Goal: Information Seeking & Learning: Learn about a topic

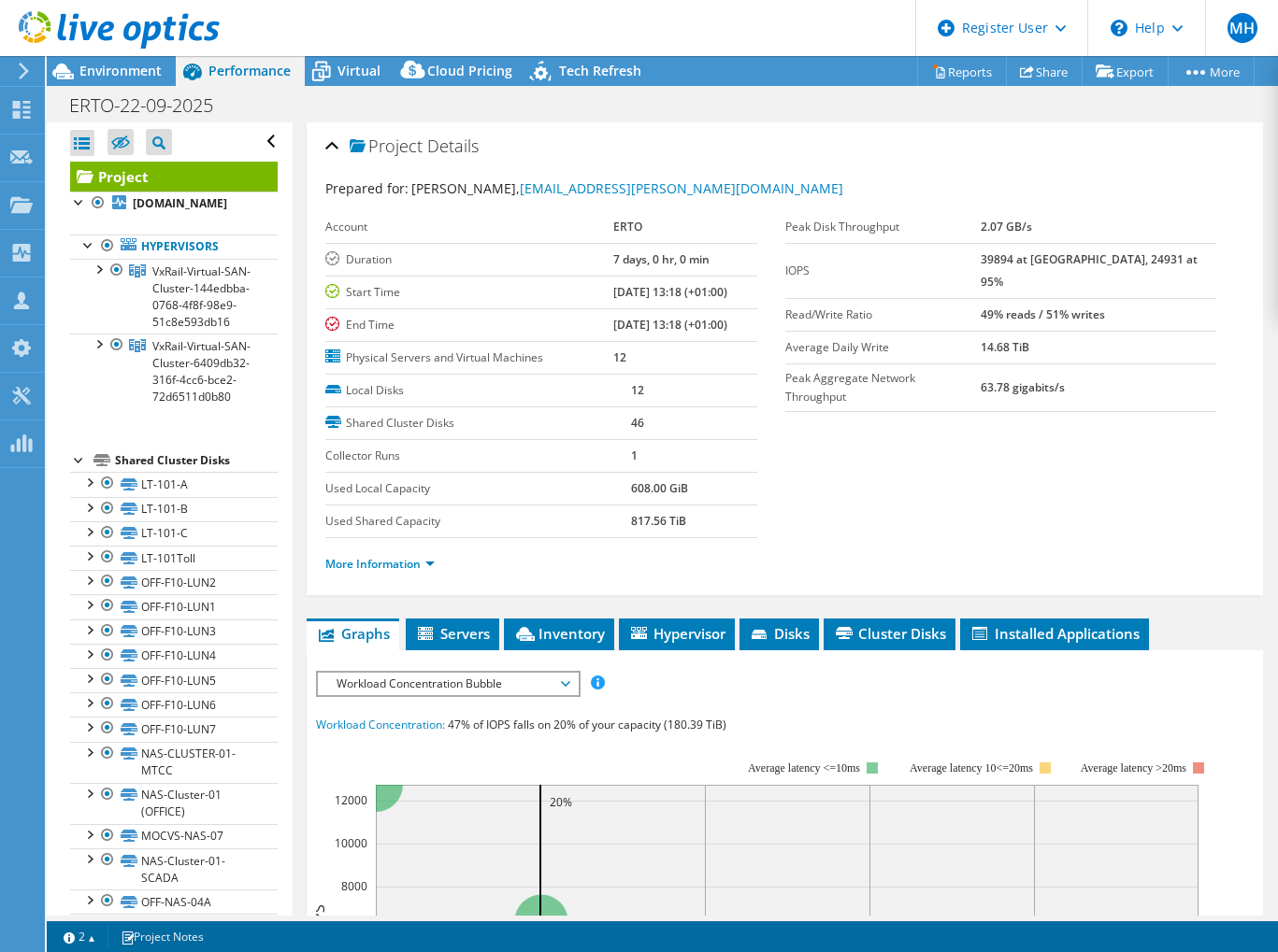
select select "USD"
click at [825, 93] on div "ERTO-22-09-2025 Print" at bounding box center [662, 105] width 1231 height 35
click at [130, 59] on div at bounding box center [109, 31] width 219 height 63
click at [132, 65] on span "Environment" at bounding box center [120, 70] width 82 height 17
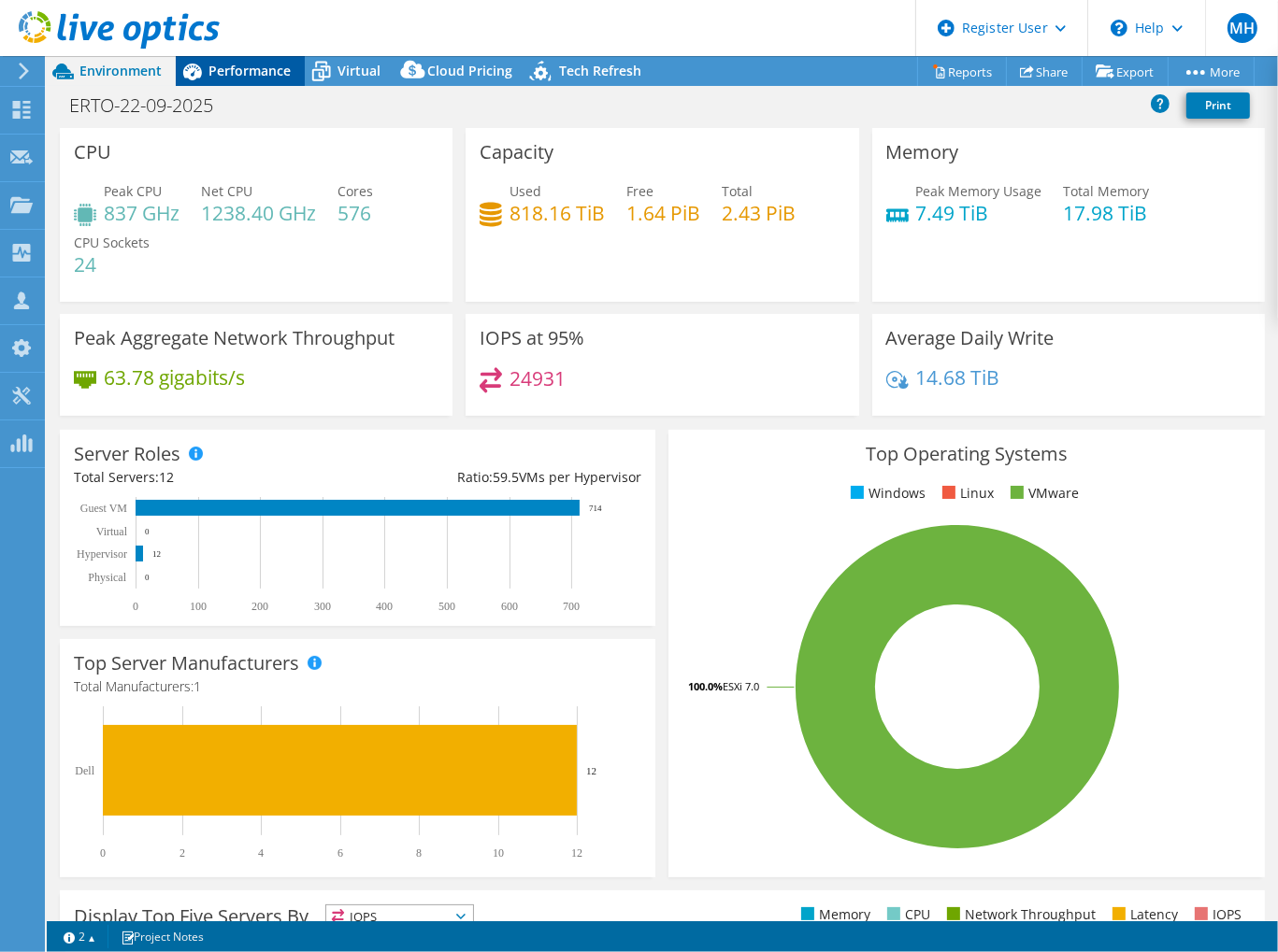
click at [256, 77] on span "Performance" at bounding box center [249, 70] width 82 height 17
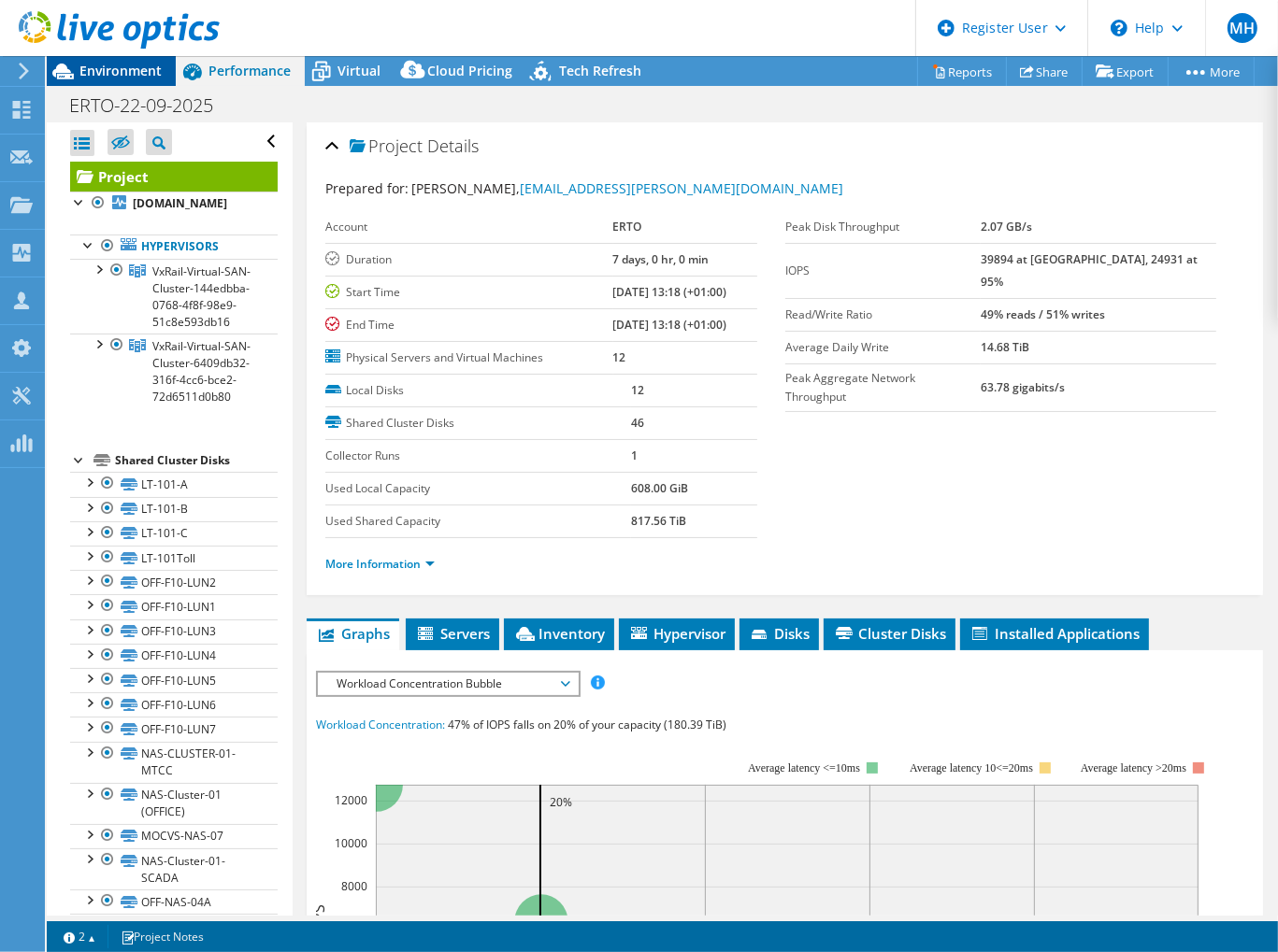
click at [84, 65] on span "Environment" at bounding box center [120, 70] width 82 height 17
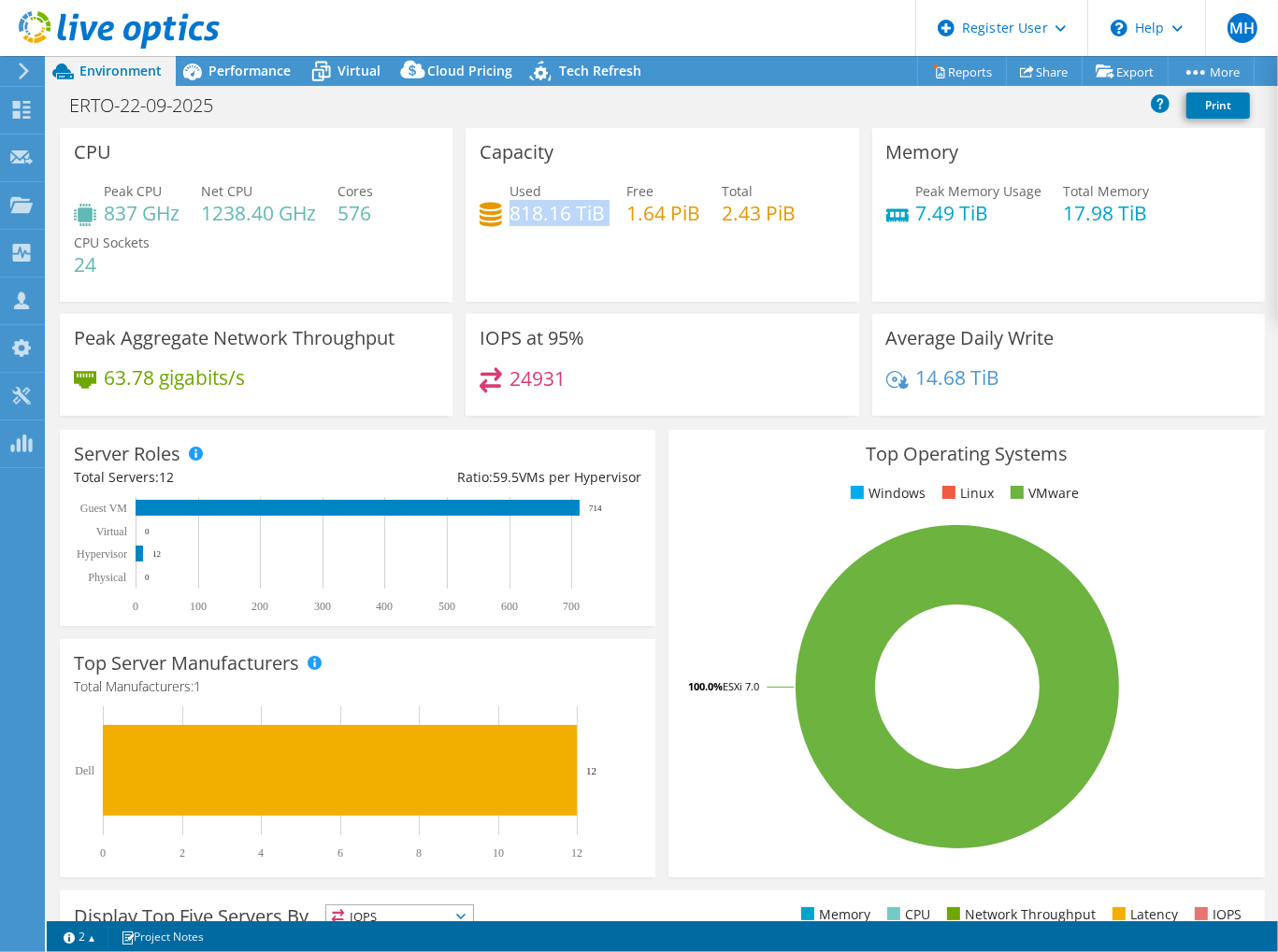
drag, startPoint x: 505, startPoint y: 205, endPoint x: 603, endPoint y: 209, distance: 98.1
click at [603, 209] on div "Used 818.16 TiB Free 1.64 PiB Total 2.43 PiB" at bounding box center [661, 211] width 364 height 61
drag, startPoint x: 603, startPoint y: 209, endPoint x: 541, endPoint y: 267, distance: 84.9
click at [541, 267] on div "Capacity Used 818.16 TiB Free 1.64 PiB Total 2.43 PiB" at bounding box center [662, 215] width 392 height 174
drag, startPoint x: 274, startPoint y: 66, endPoint x: 223, endPoint y: 100, distance: 61.3
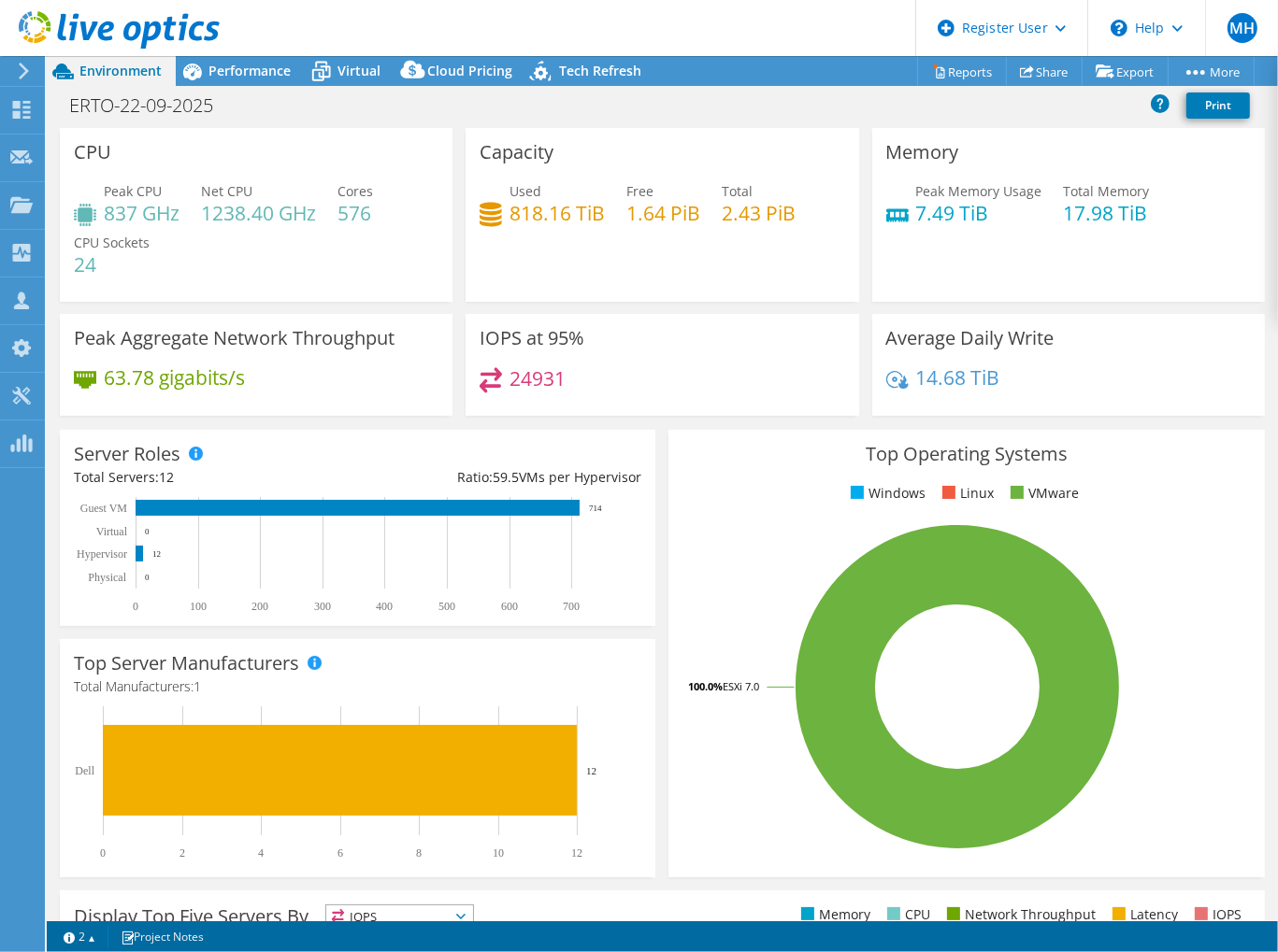
click at [274, 64] on span "Performance" at bounding box center [249, 70] width 82 height 17
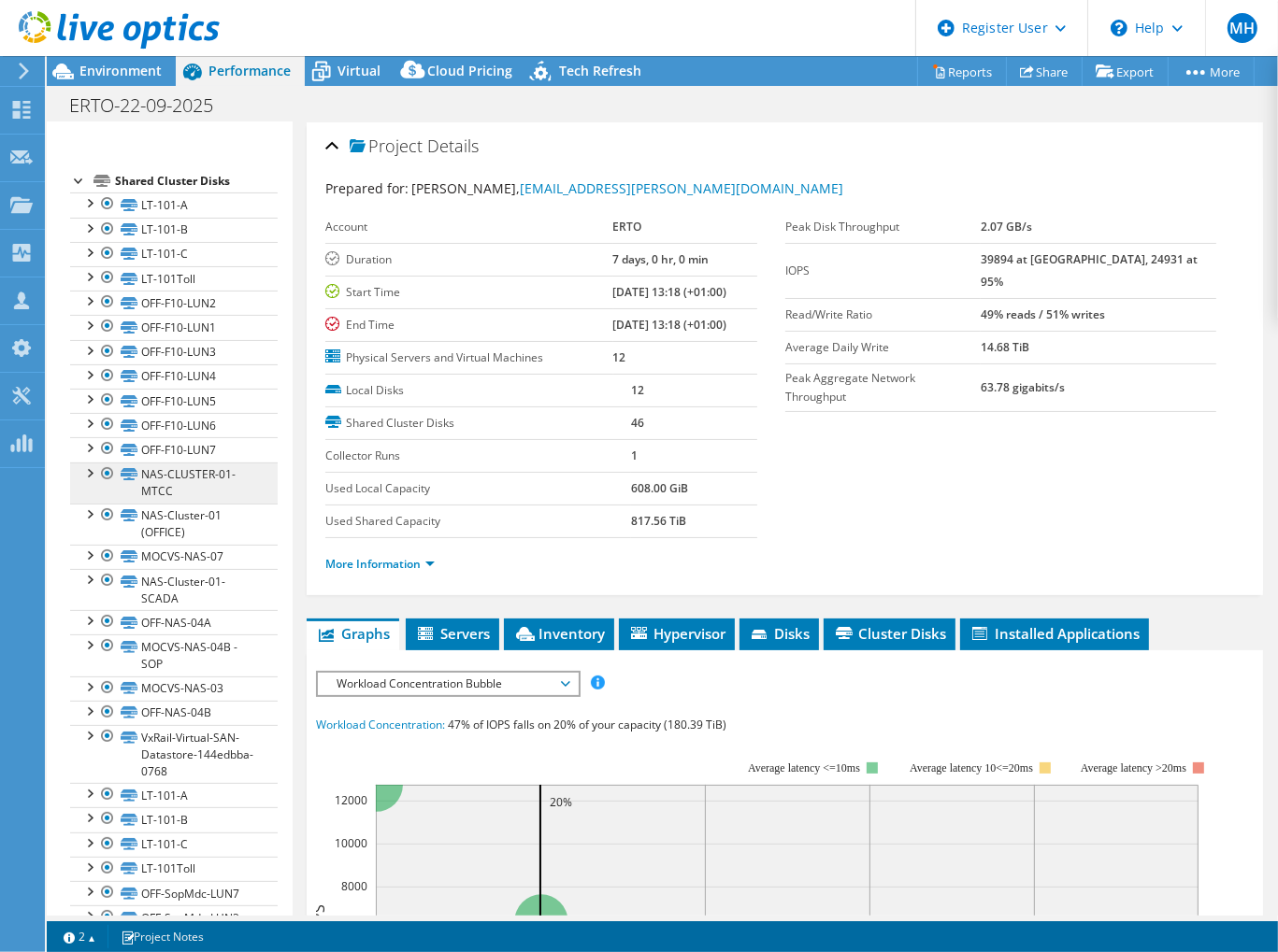
scroll to position [280, 0]
click at [116, 69] on span "Environment" at bounding box center [120, 70] width 82 height 17
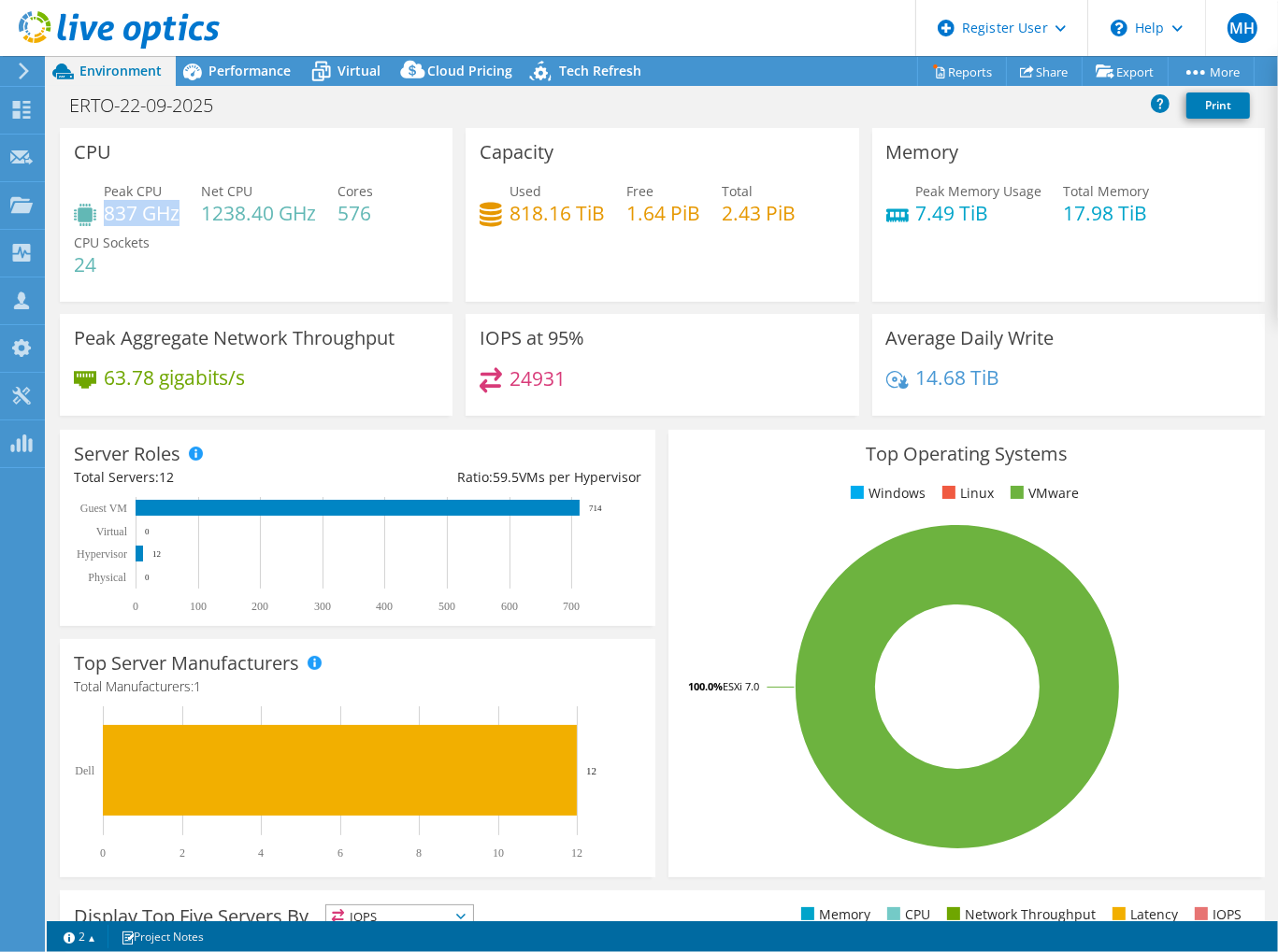
drag, startPoint x: 106, startPoint y: 210, endPoint x: 178, endPoint y: 210, distance: 72.0
click at [178, 210] on h4 "837 GHz" at bounding box center [141, 212] width 75 height 20
drag, startPoint x: 908, startPoint y: 217, endPoint x: 975, endPoint y: 212, distance: 67.2
click at [975, 212] on h4 "7.49 TiB" at bounding box center [979, 212] width 127 height 20
click at [363, 72] on span "Virtual" at bounding box center [358, 70] width 43 height 17
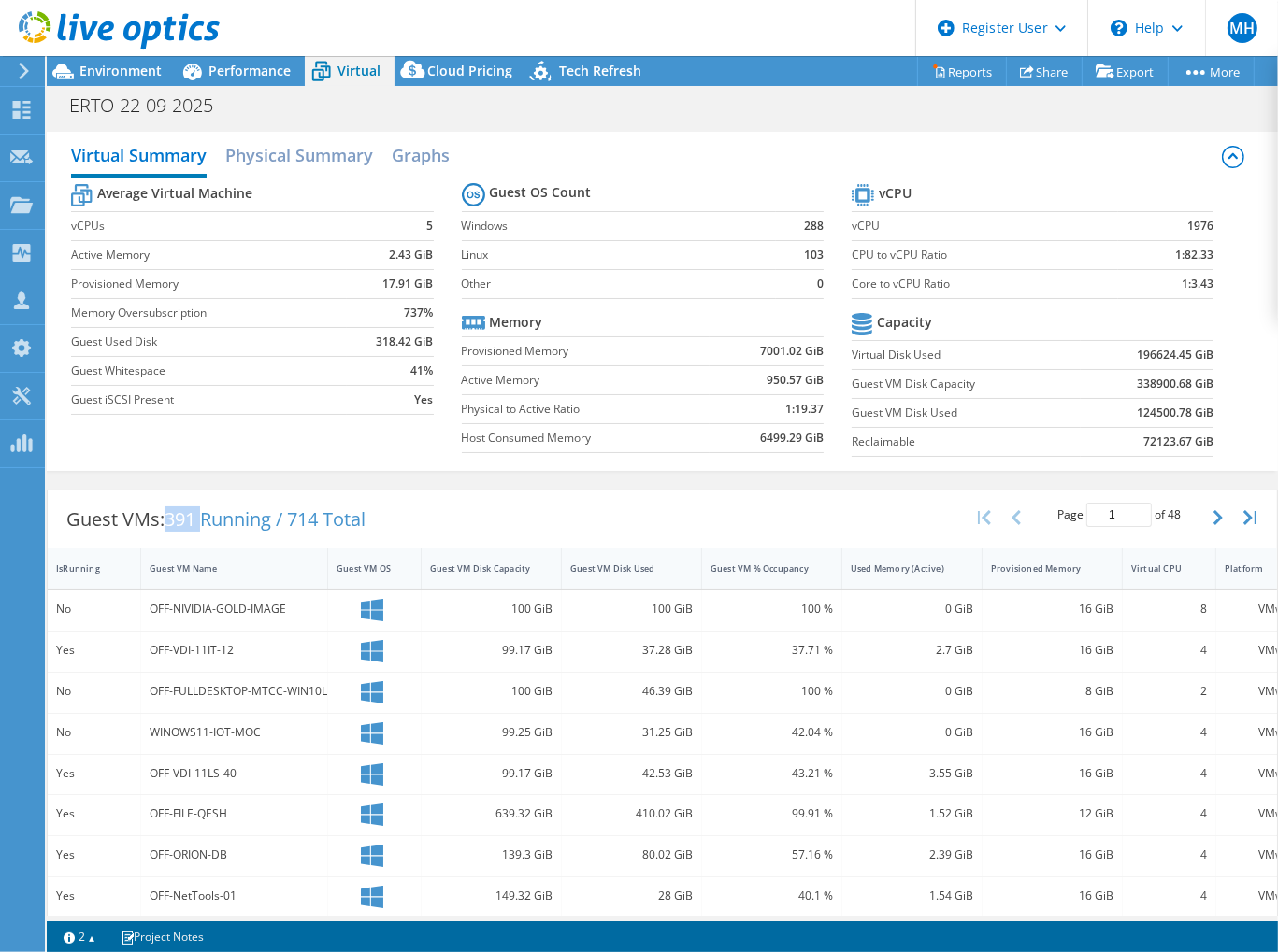
drag, startPoint x: 172, startPoint y: 512, endPoint x: 206, endPoint y: 502, distance: 35.4
click at [206, 502] on div "Guest VMs: 391 Running / 714 Total" at bounding box center [215, 519] width 336 height 58
click at [236, 65] on span "Performance" at bounding box center [249, 70] width 82 height 17
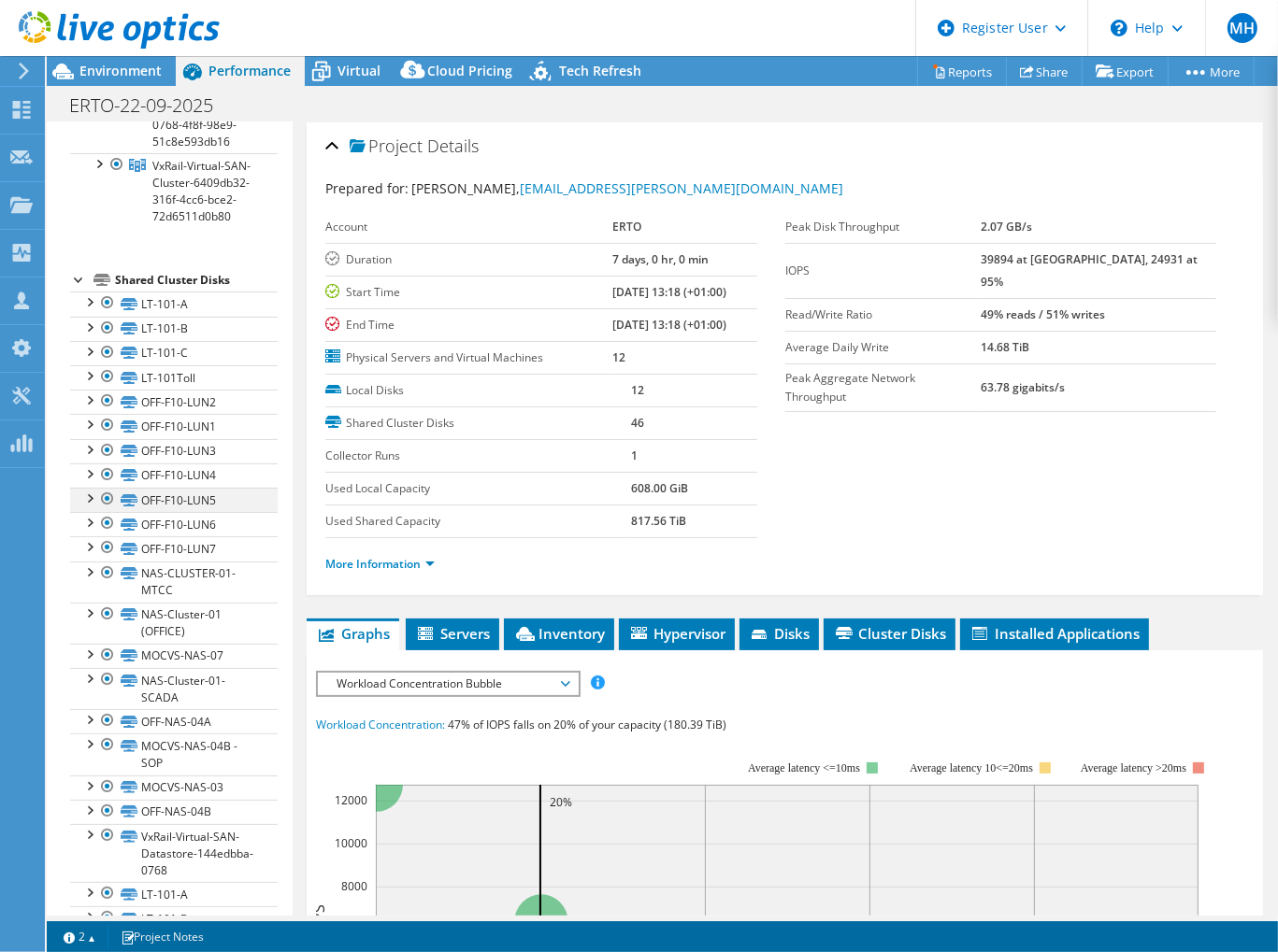
scroll to position [0, 0]
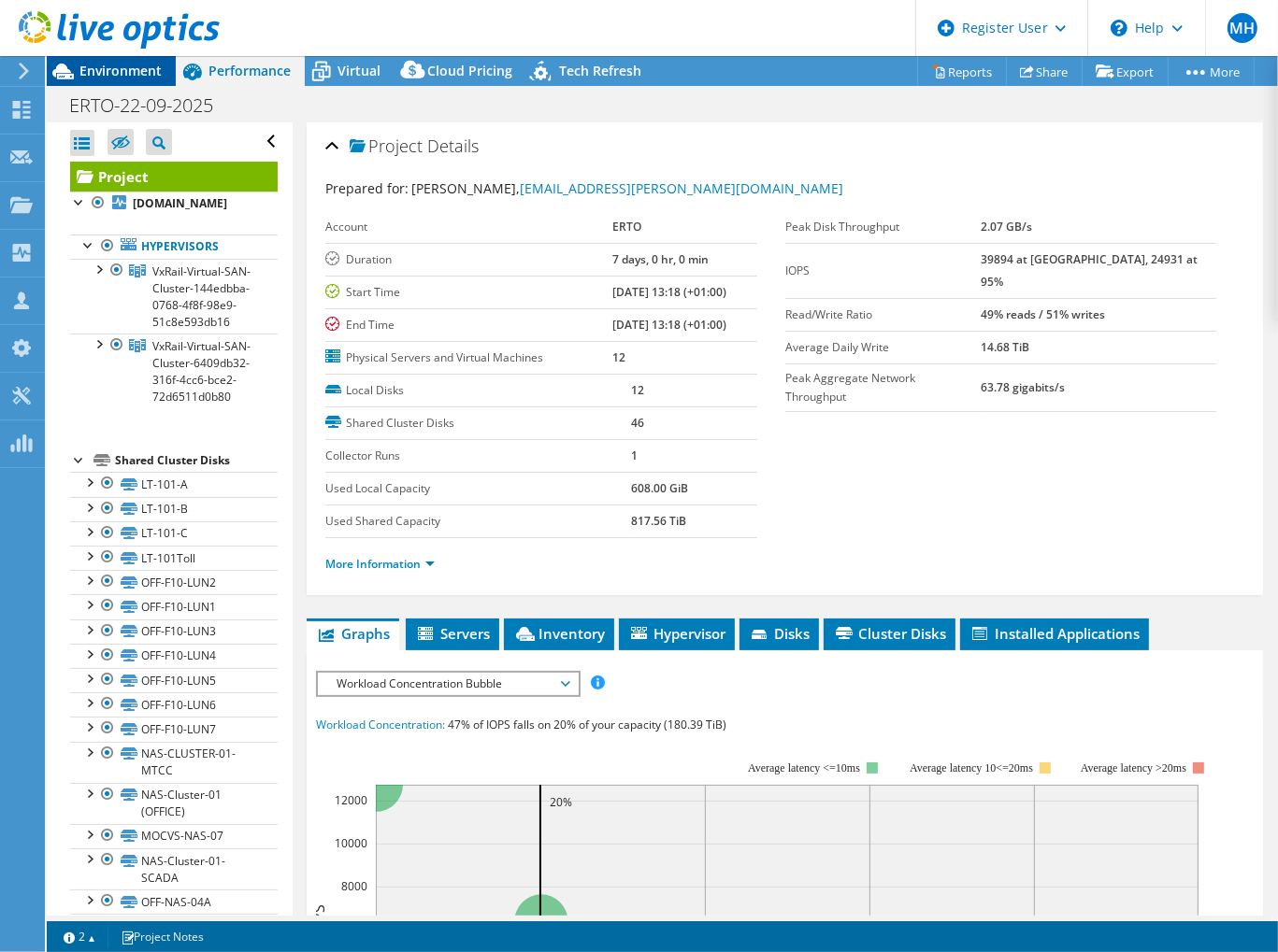
click at [138, 77] on span "Environment" at bounding box center [120, 70] width 82 height 17
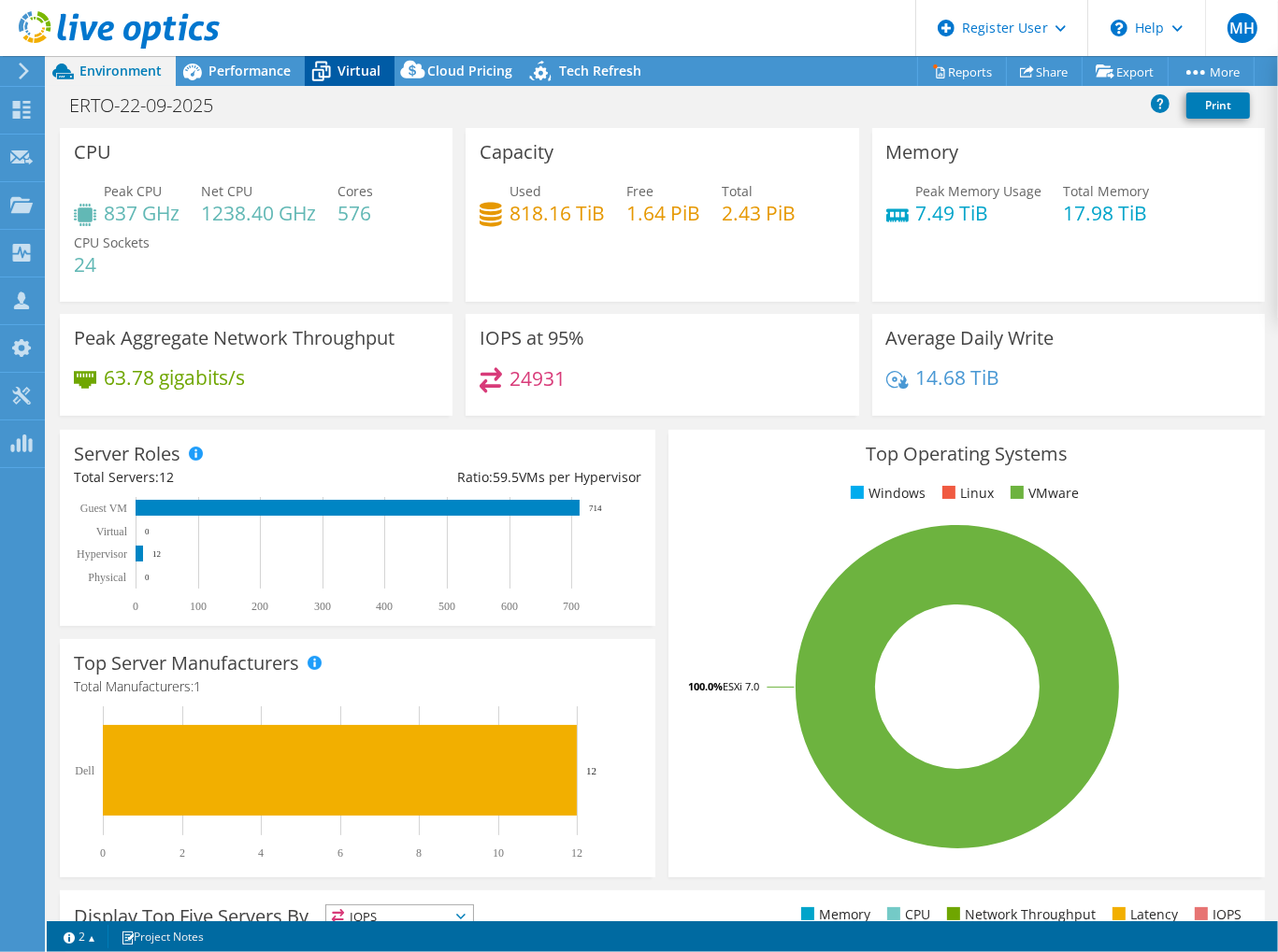
click at [344, 77] on span "Virtual" at bounding box center [358, 70] width 43 height 17
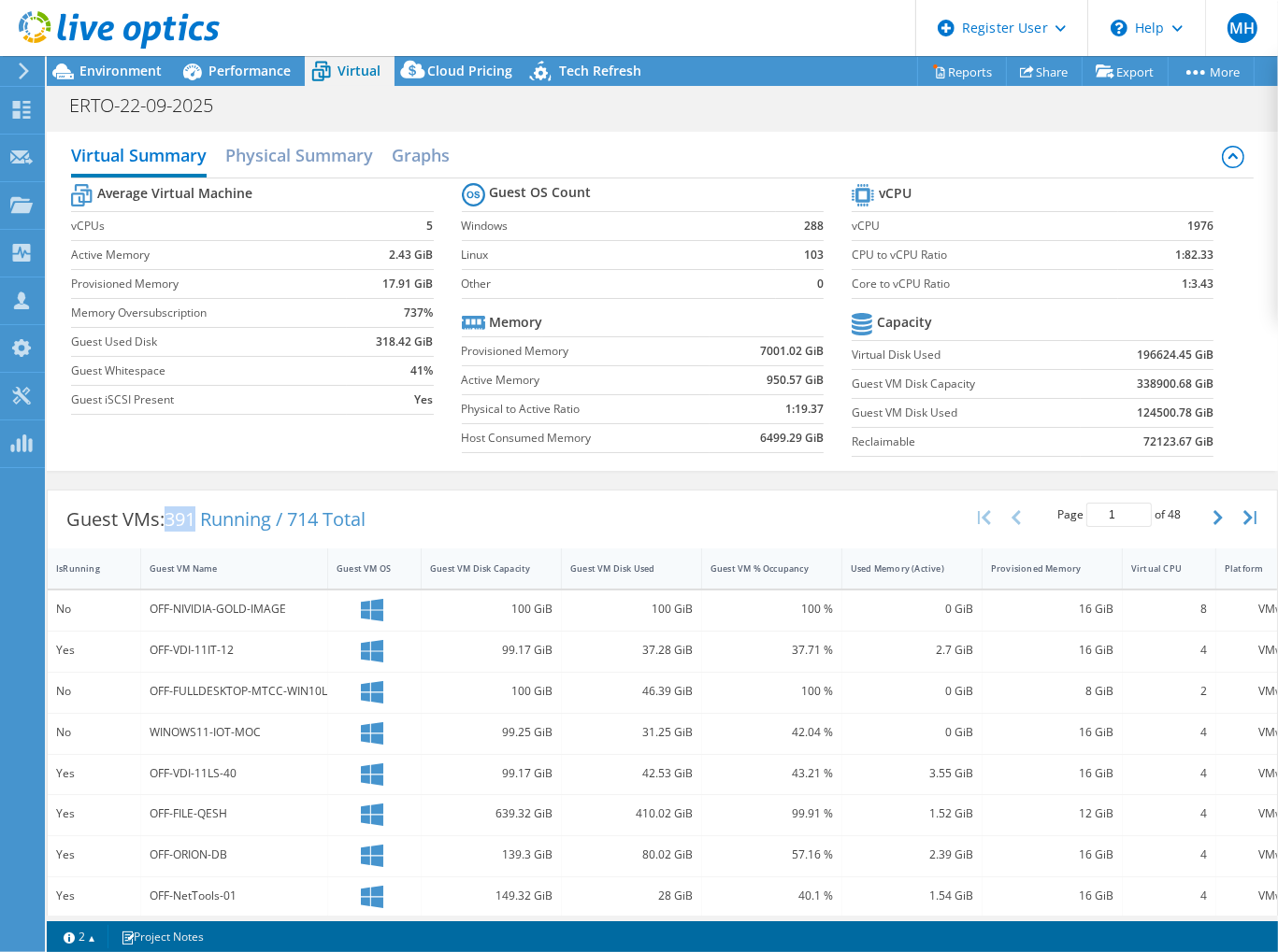
drag, startPoint x: 168, startPoint y: 517, endPoint x: 196, endPoint y: 514, distance: 28.2
click at [196, 514] on span "391 Running / 714 Total" at bounding box center [265, 519] width 201 height 25
drag, startPoint x: 196, startPoint y: 514, endPoint x: 226, endPoint y: 518, distance: 30.3
click at [228, 518] on span "391 Running / 714 Total" at bounding box center [265, 519] width 201 height 25
click at [217, 80] on div "Performance" at bounding box center [241, 70] width 129 height 30
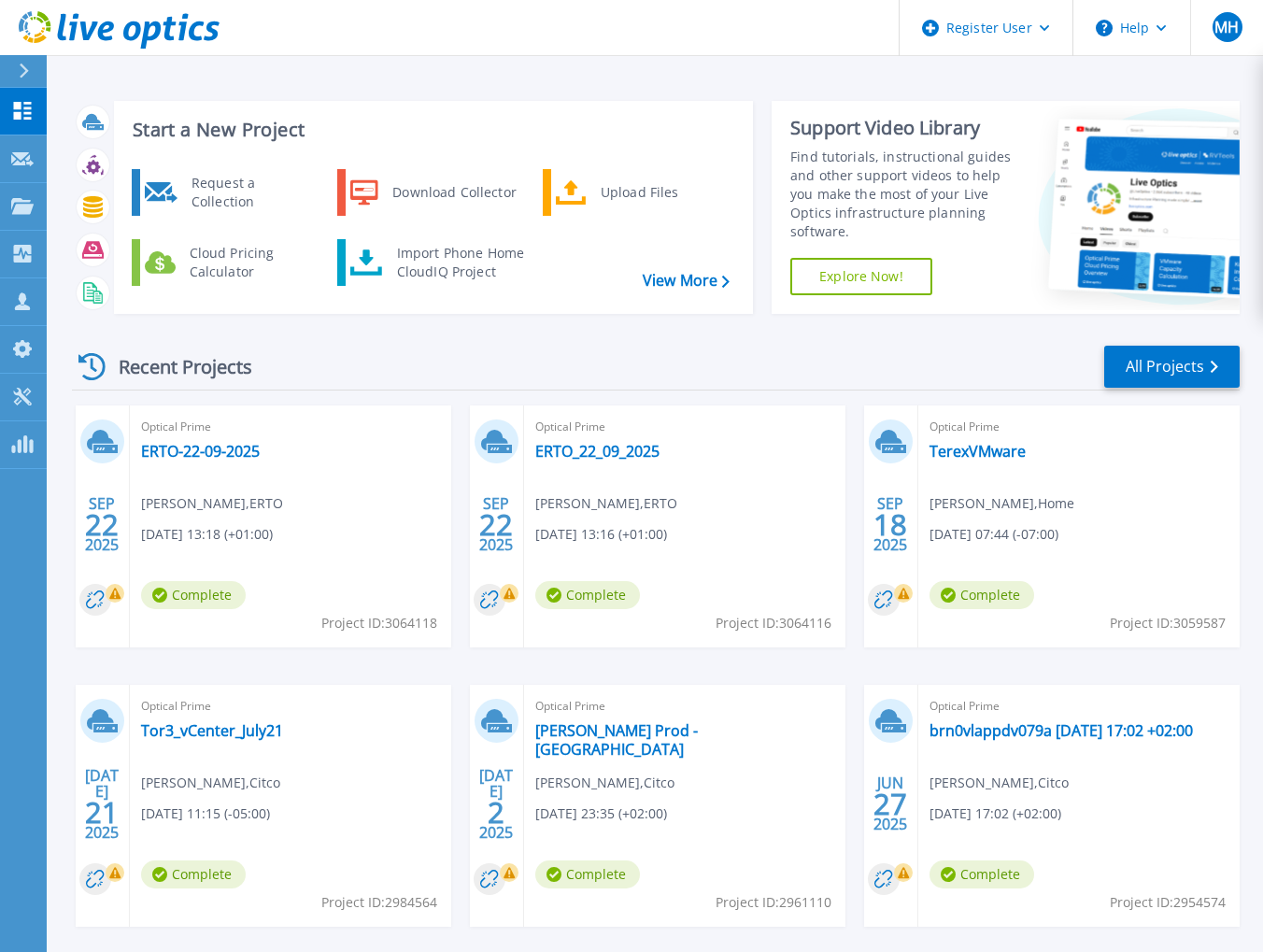
drag, startPoint x: 595, startPoint y: 455, endPoint x: 626, endPoint y: 365, distance: 95.2
click at [626, 365] on div "Recent Projects All Projects" at bounding box center [657, 367] width 1168 height 46
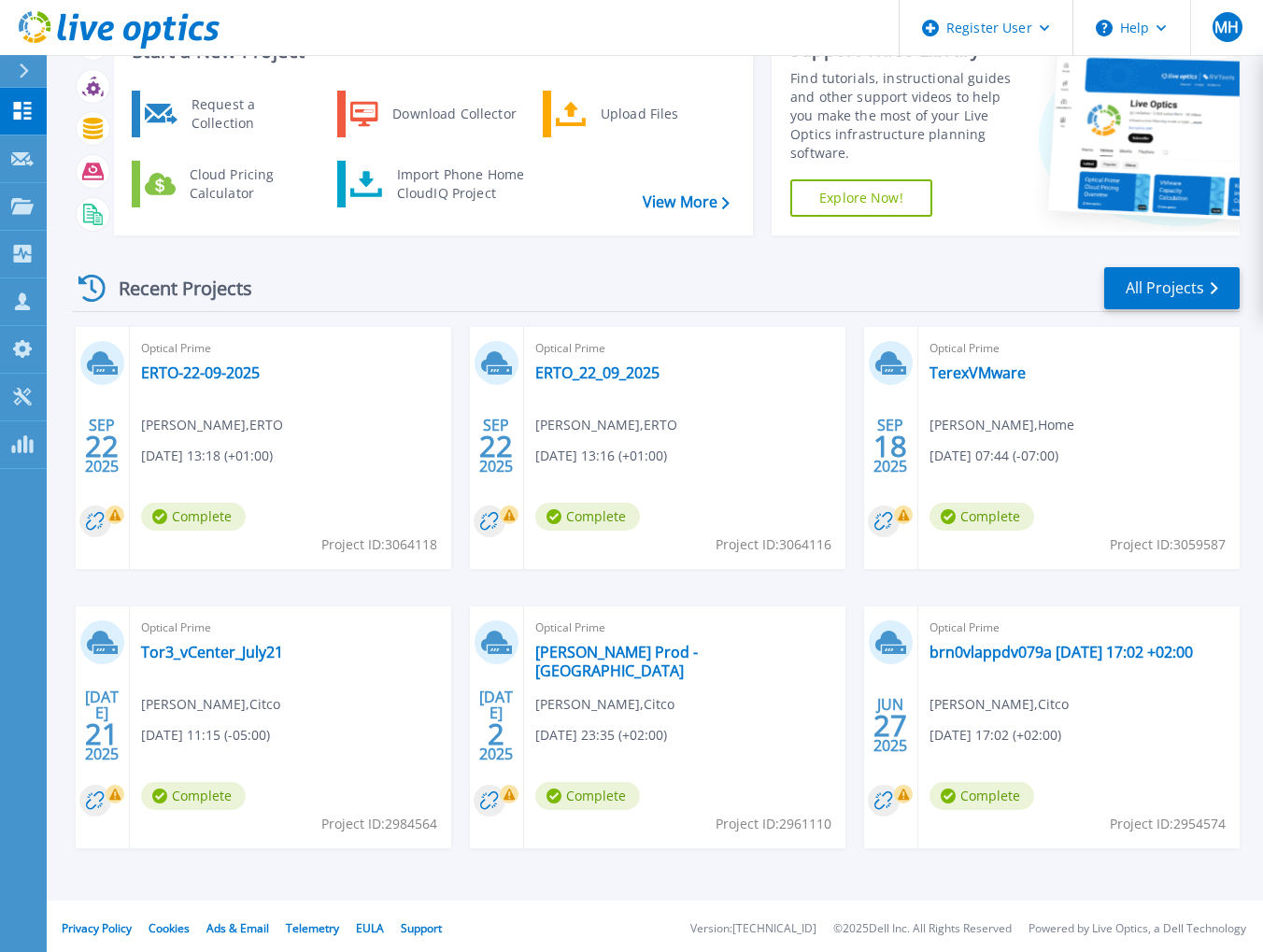
scroll to position [82, 0]
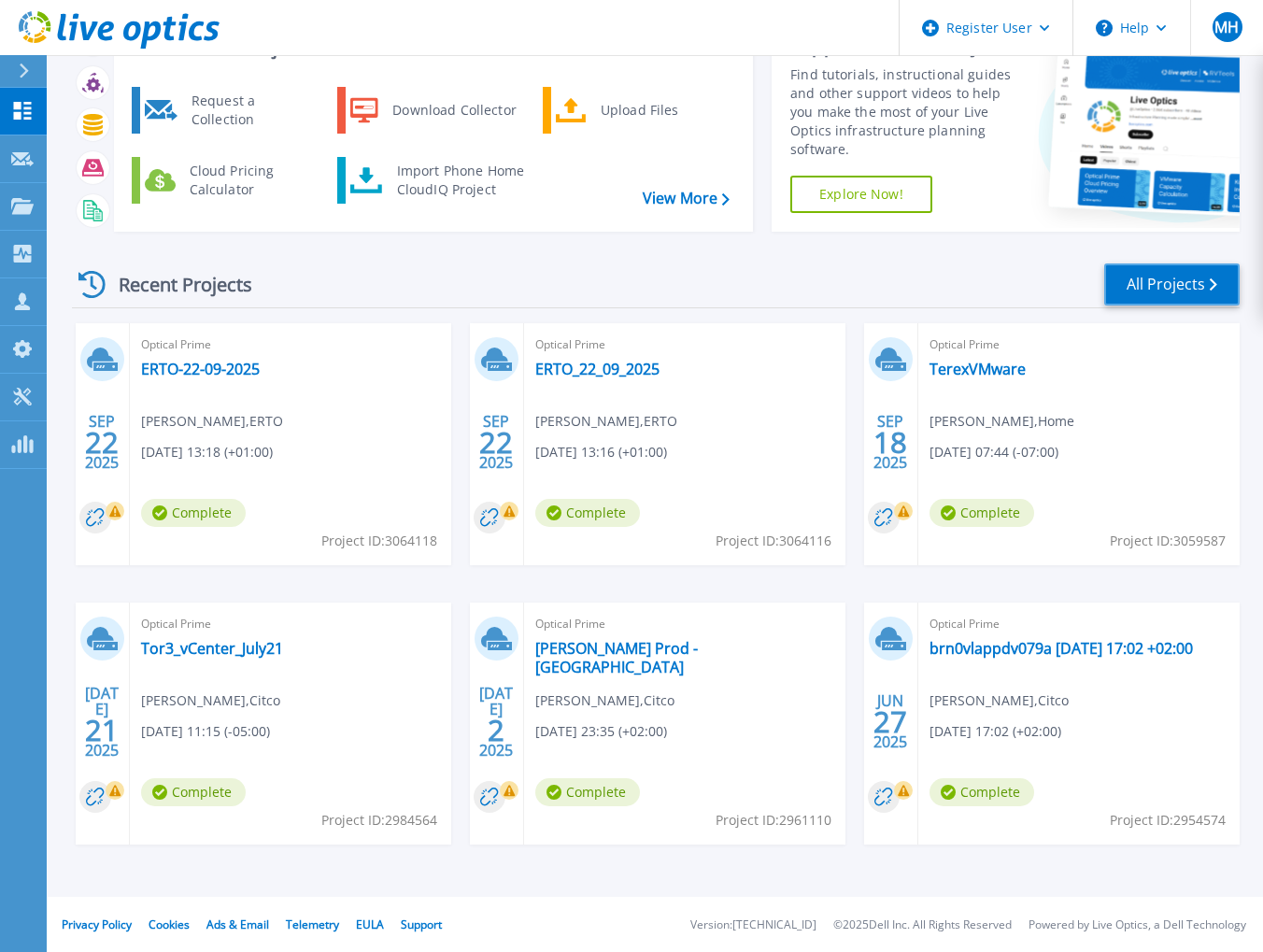
click at [1186, 273] on link "All Projects" at bounding box center [1172, 285] width 135 height 42
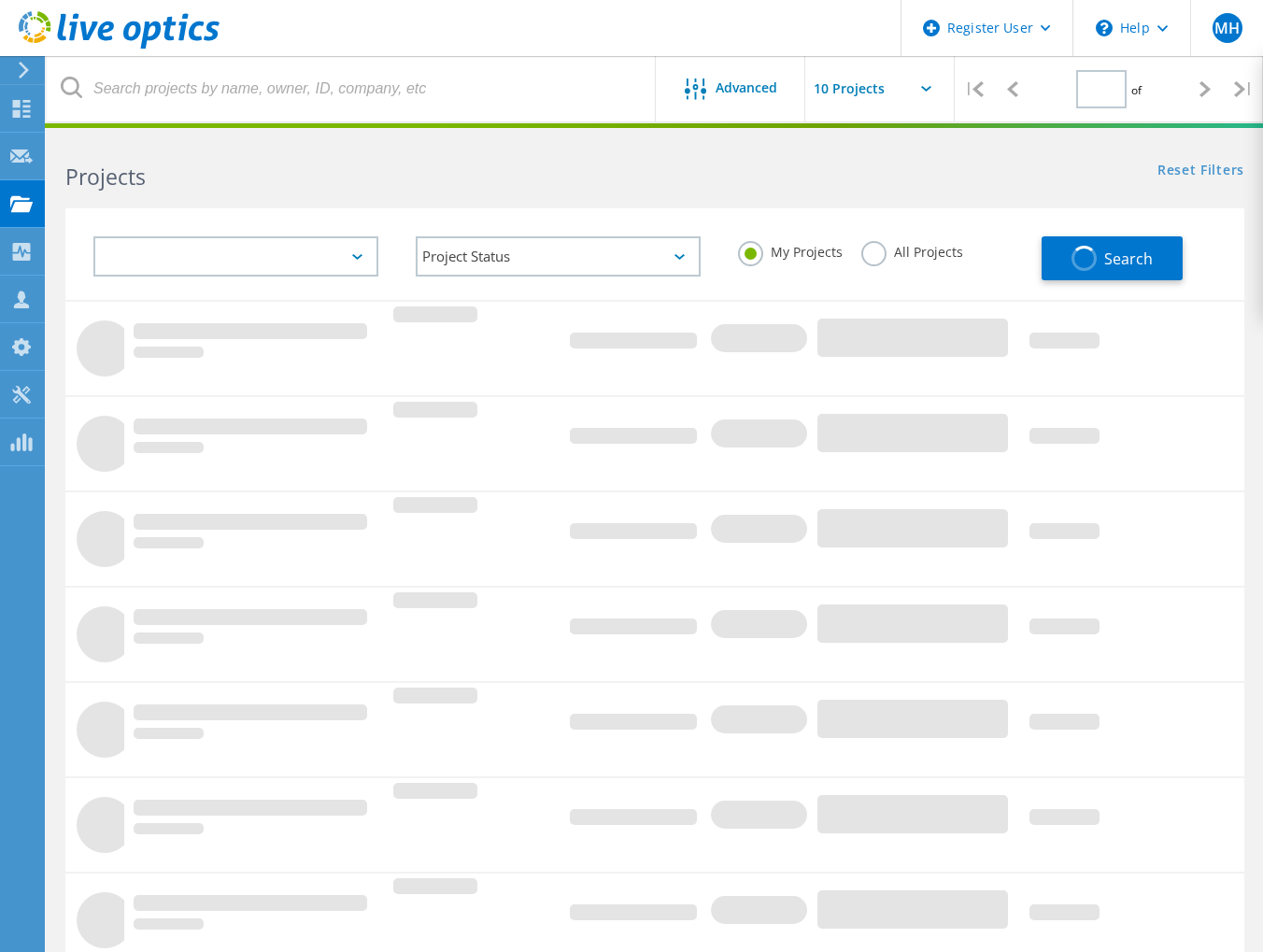
type input "1"
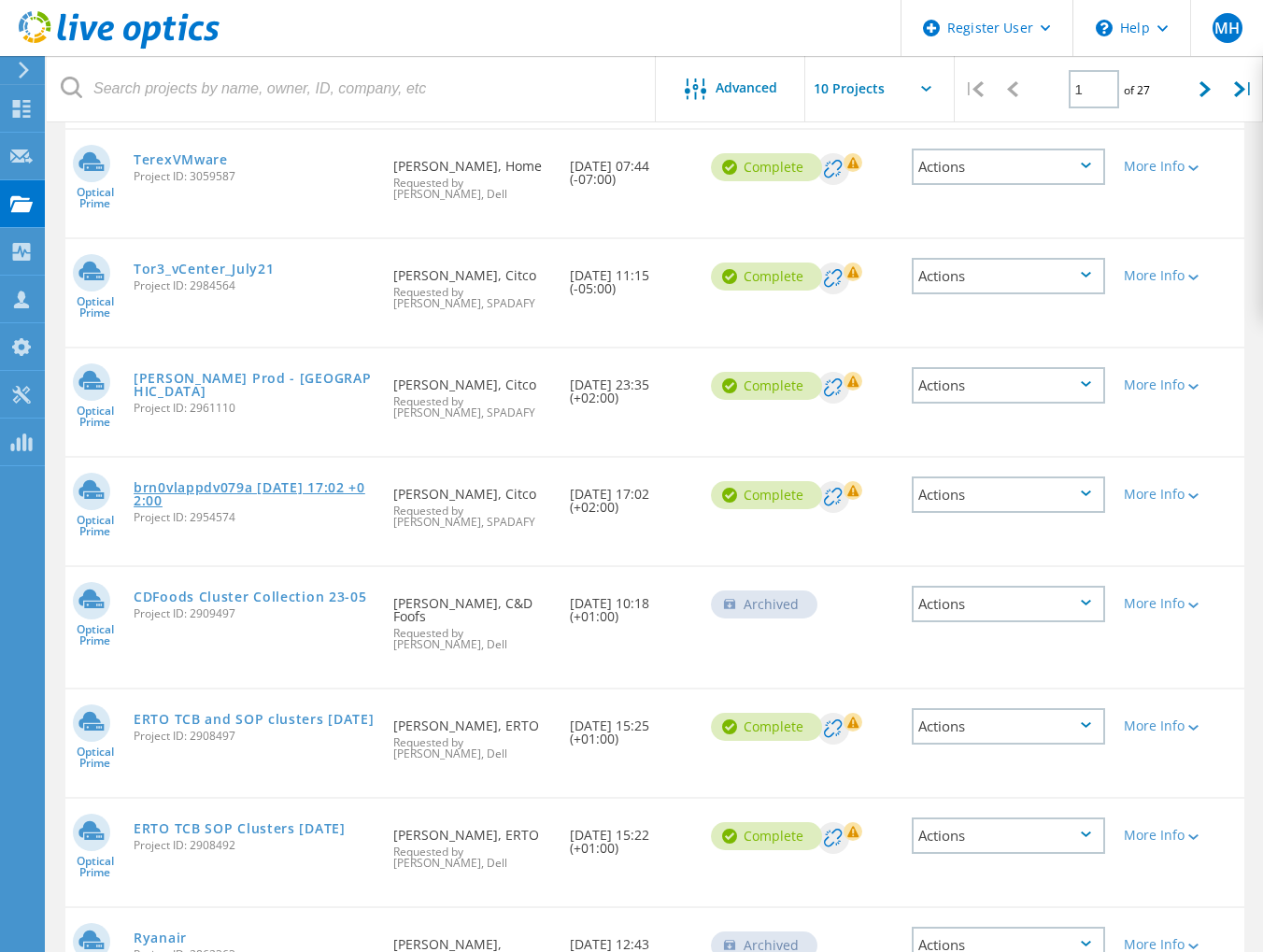
scroll to position [489, 0]
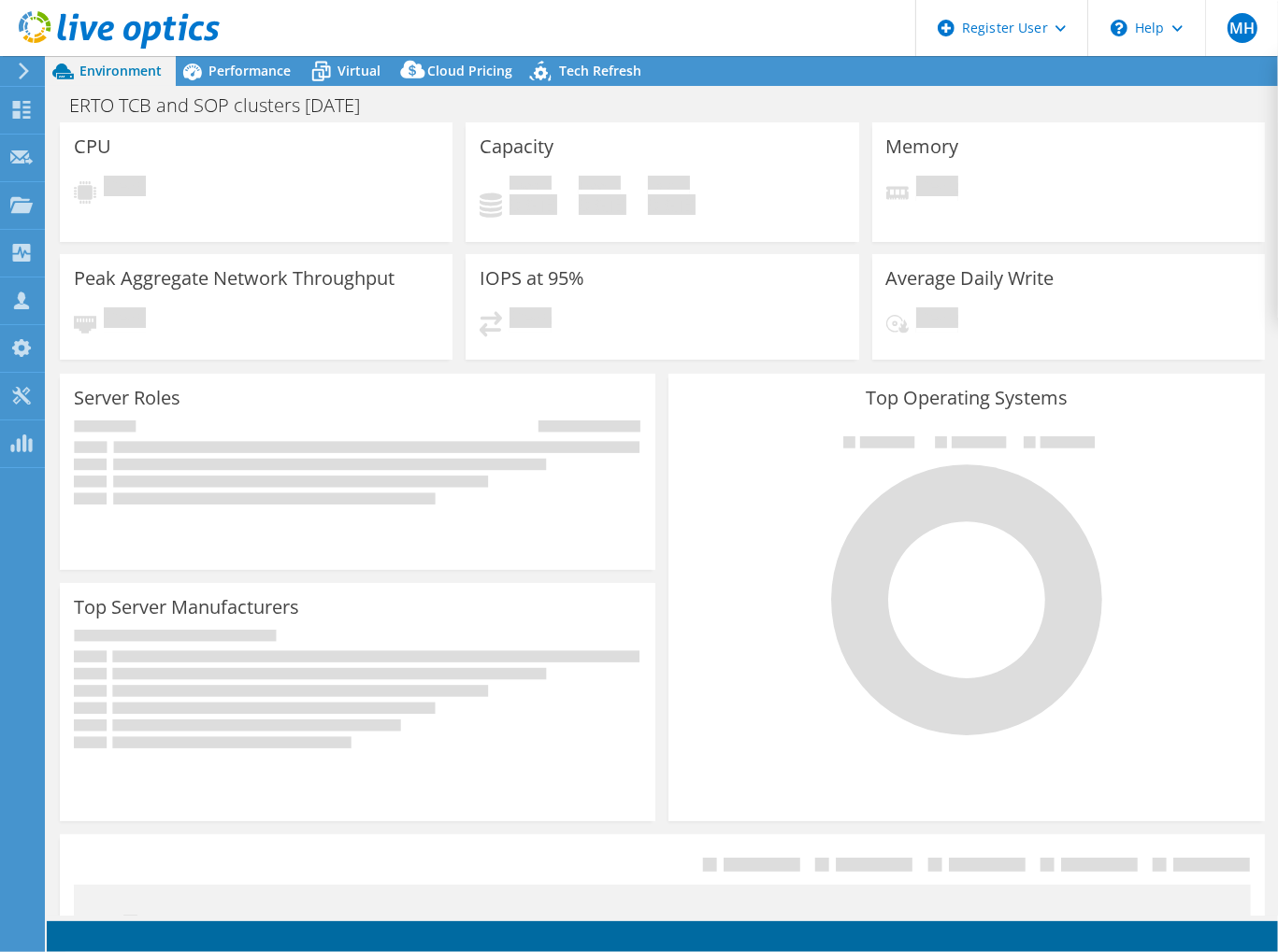
select select "USD"
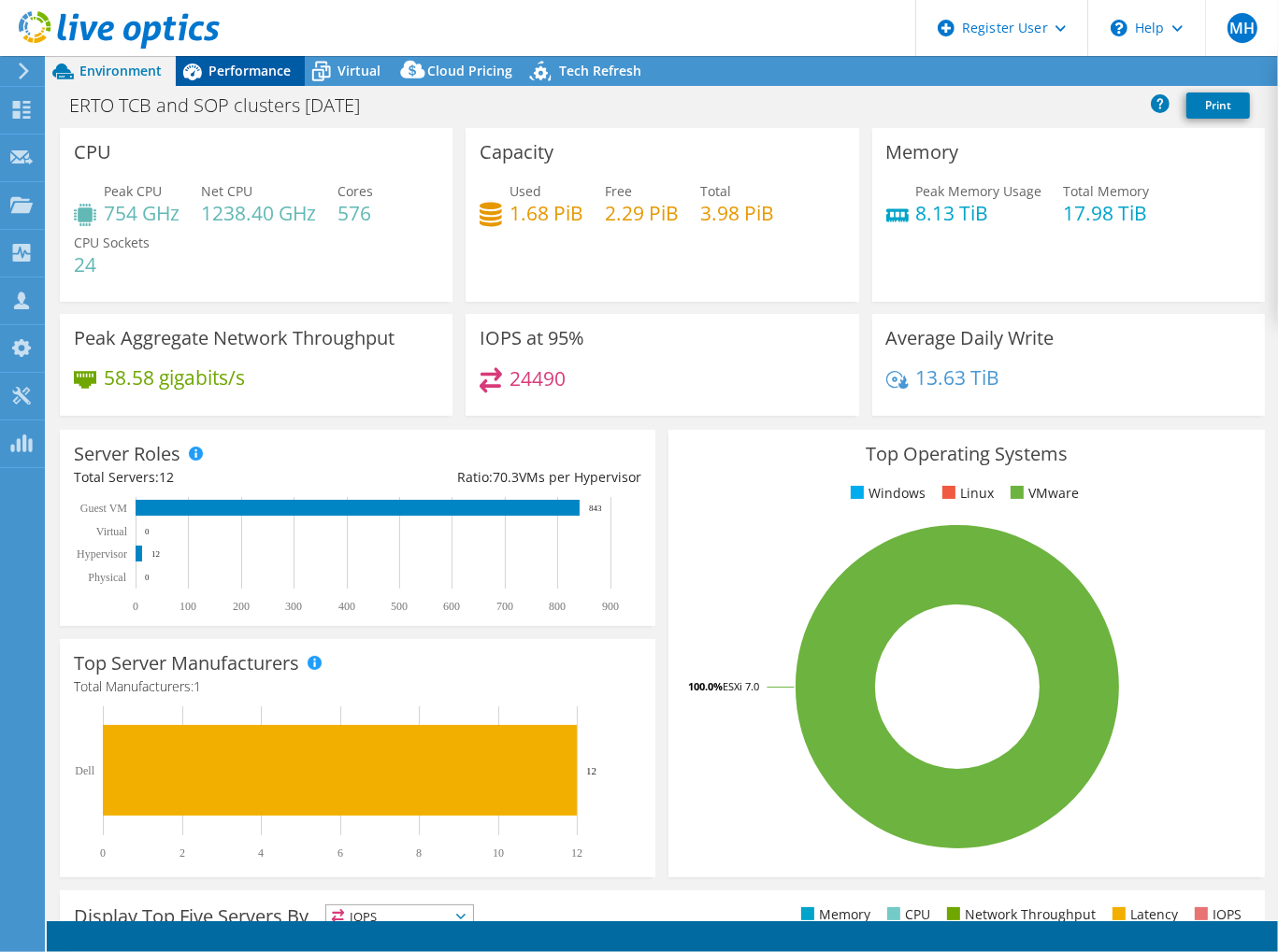
click at [228, 67] on span "Performance" at bounding box center [249, 70] width 82 height 17
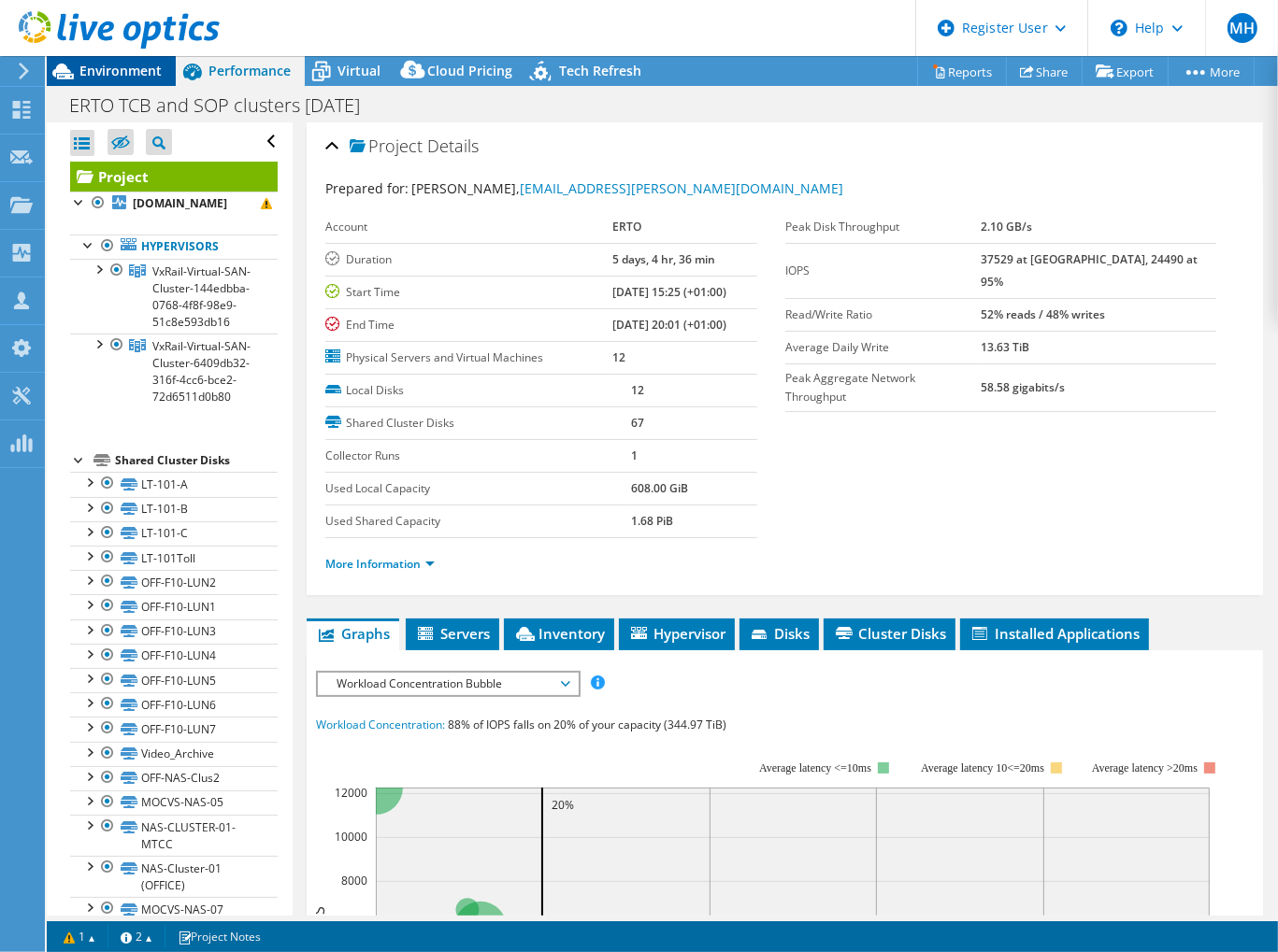
click at [130, 63] on span "Environment" at bounding box center [120, 70] width 82 height 17
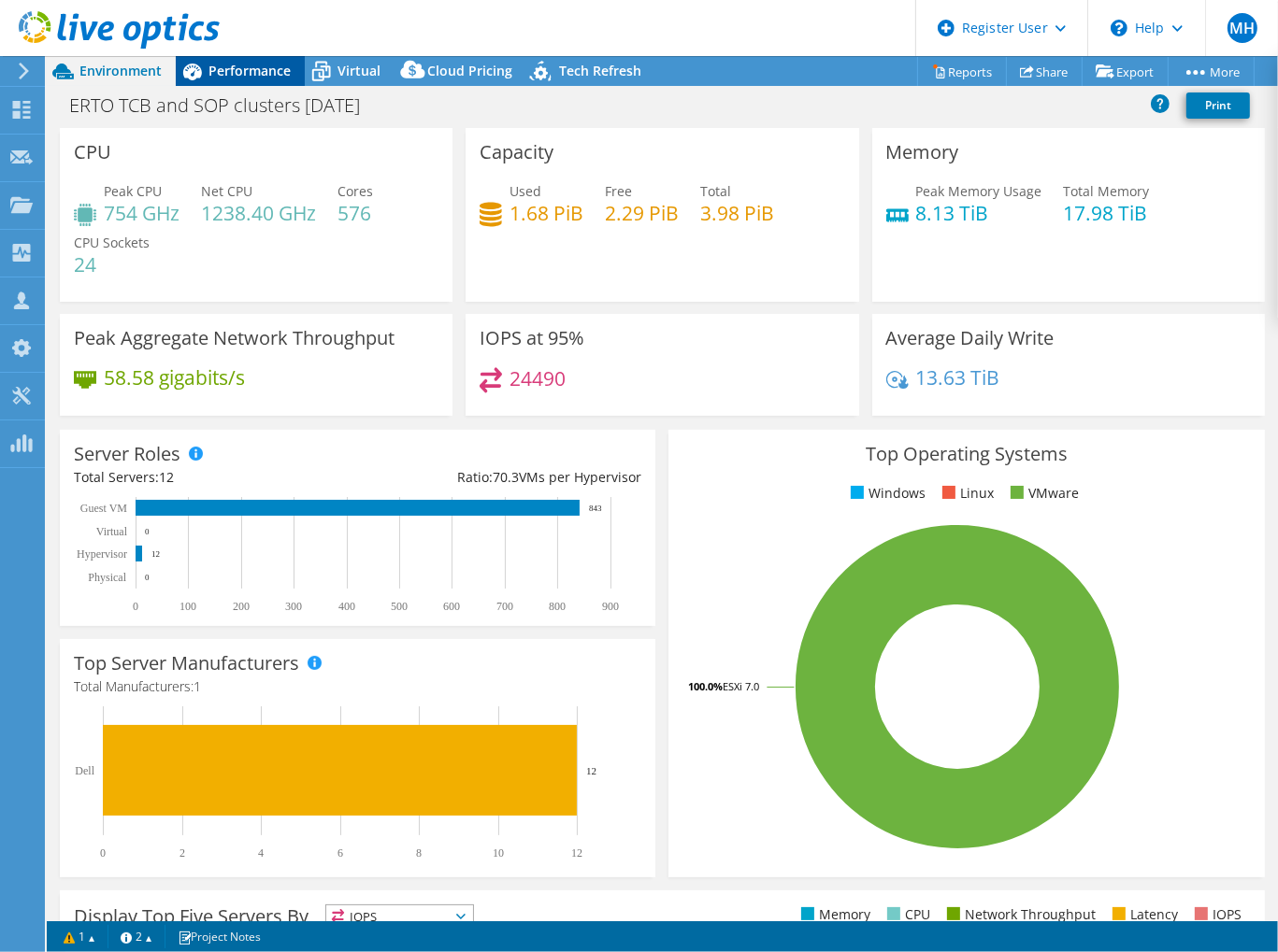
click at [248, 74] on span "Performance" at bounding box center [249, 70] width 82 height 17
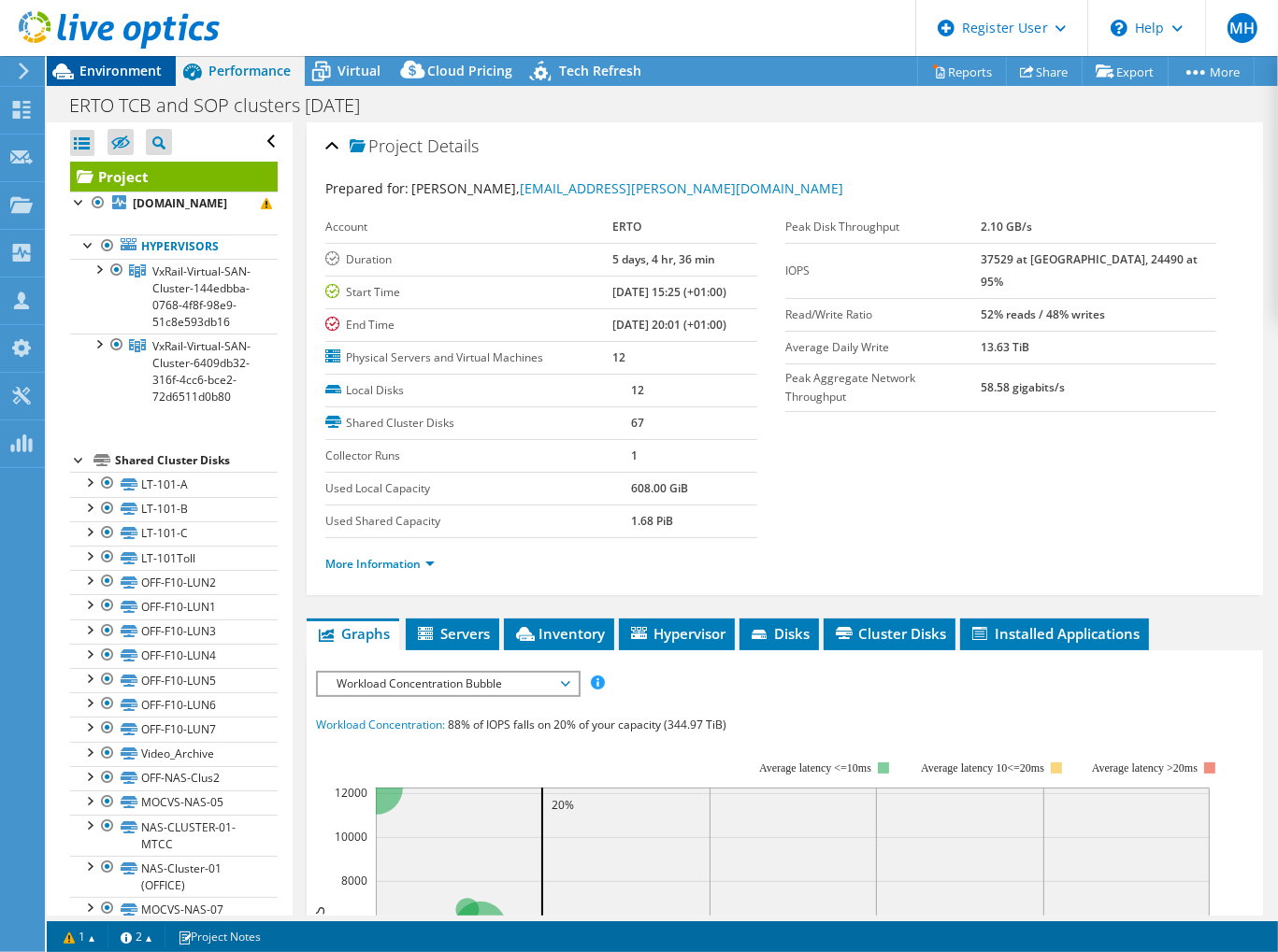
click at [74, 75] on icon at bounding box center [63, 71] width 33 height 33
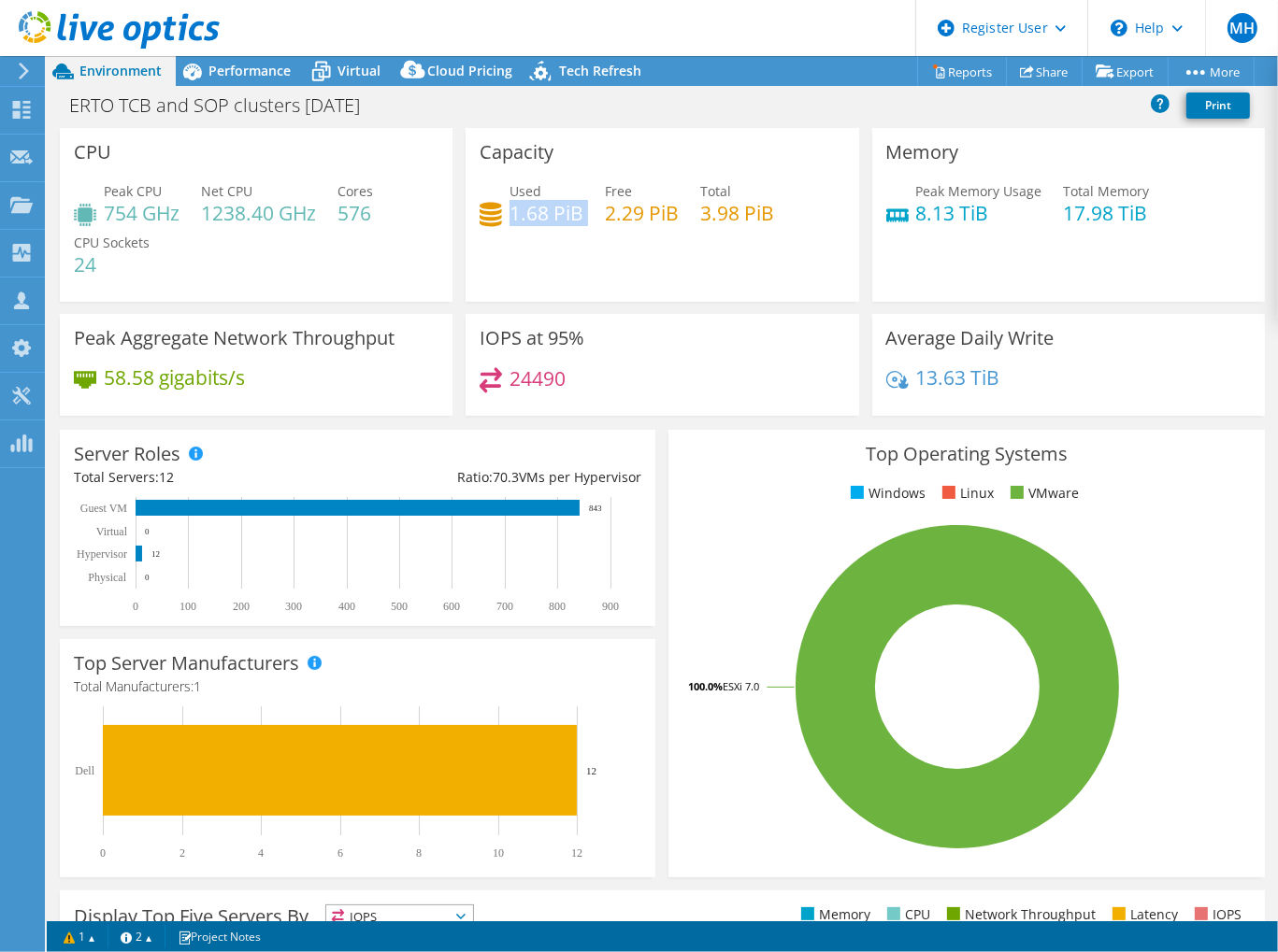
drag, startPoint x: 505, startPoint y: 212, endPoint x: 589, endPoint y: 207, distance: 84.1
click at [589, 207] on div "Used 1.68 PiB Free 2.29 PiB Total 3.98 PiB" at bounding box center [661, 211] width 364 height 61
drag, startPoint x: 104, startPoint y: 209, endPoint x: 180, endPoint y: 210, distance: 76.0
click at [180, 210] on h4 "754 GHz" at bounding box center [141, 212] width 75 height 20
drag, startPoint x: 908, startPoint y: 210, endPoint x: 976, endPoint y: 213, distance: 68.1
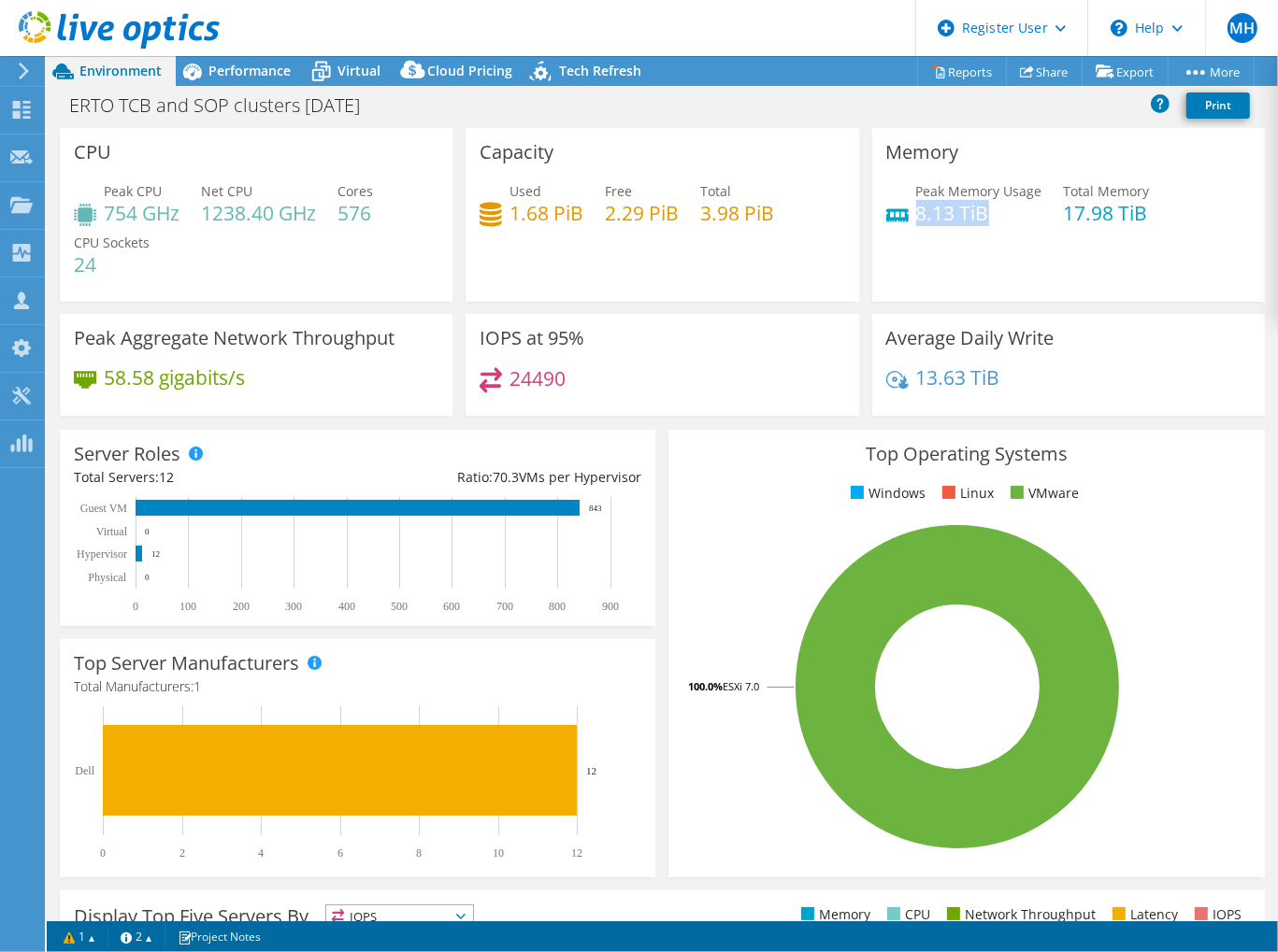
click at [976, 213] on h4 "8.13 TiB" at bounding box center [979, 212] width 127 height 20
click at [378, 63] on span "Virtual" at bounding box center [358, 70] width 43 height 17
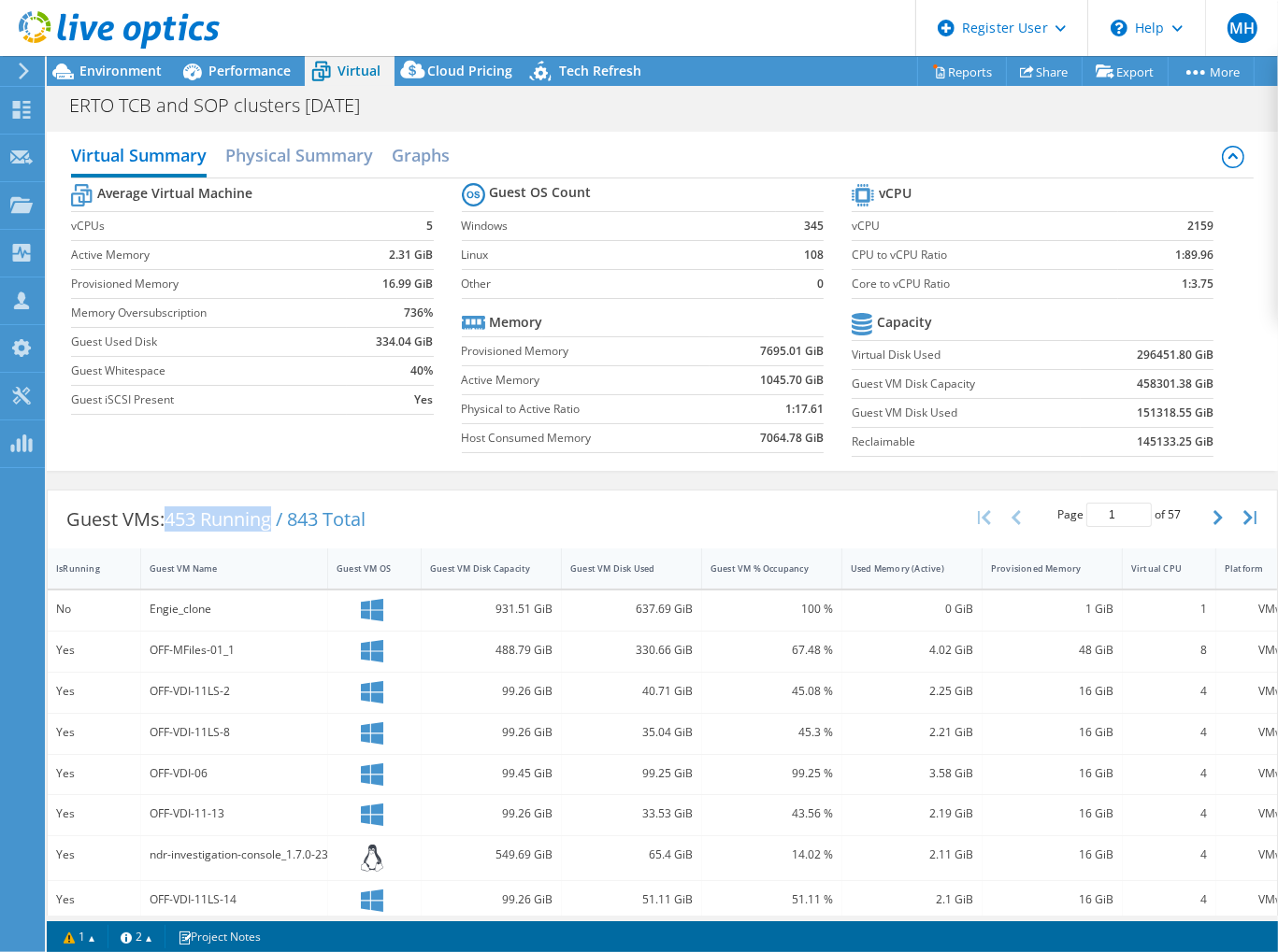
drag, startPoint x: 172, startPoint y: 518, endPoint x: 277, endPoint y: 516, distance: 105.0
click at [277, 516] on span "453 Running / 843 Total" at bounding box center [265, 519] width 201 height 25
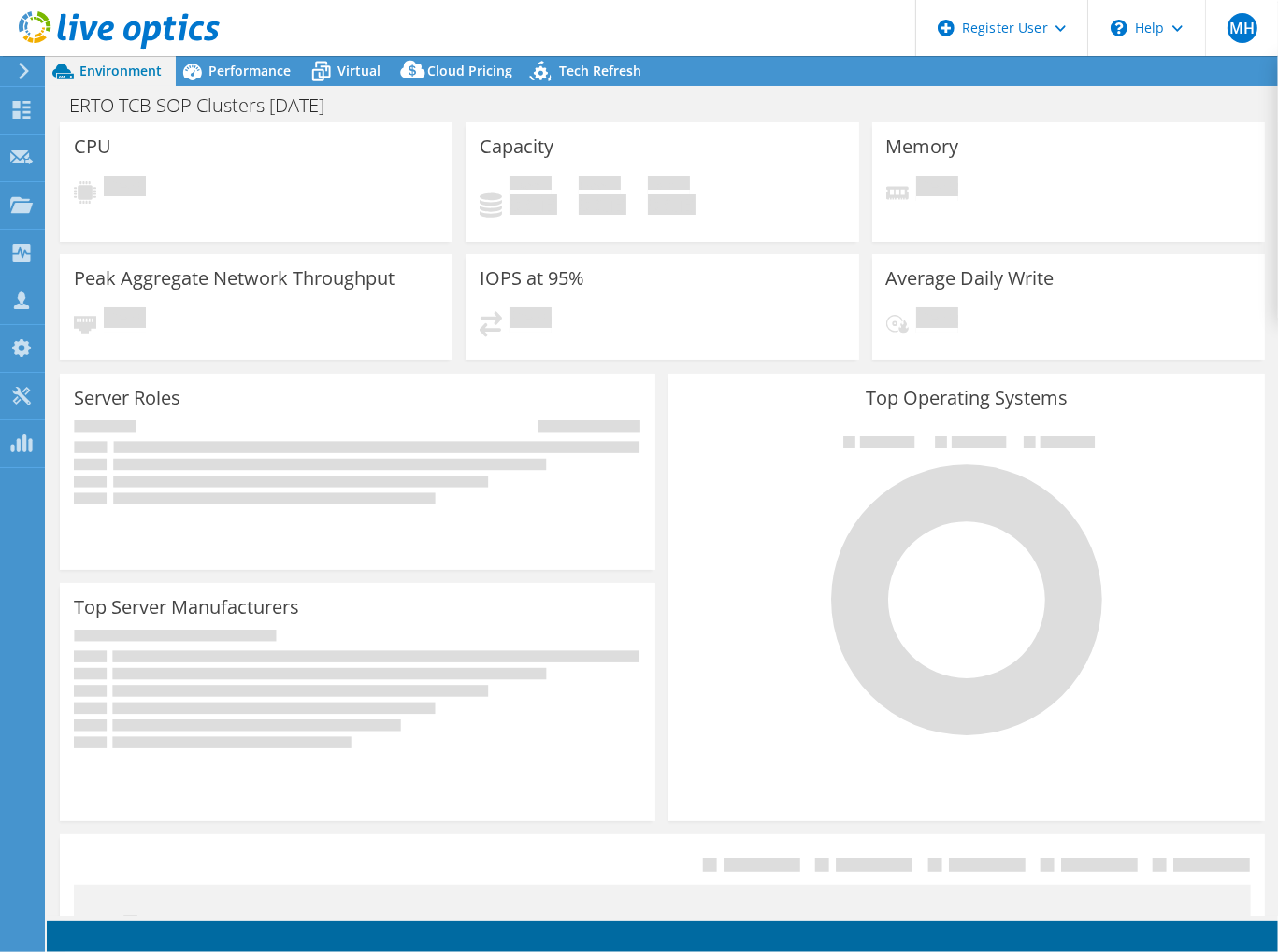
select select "USD"
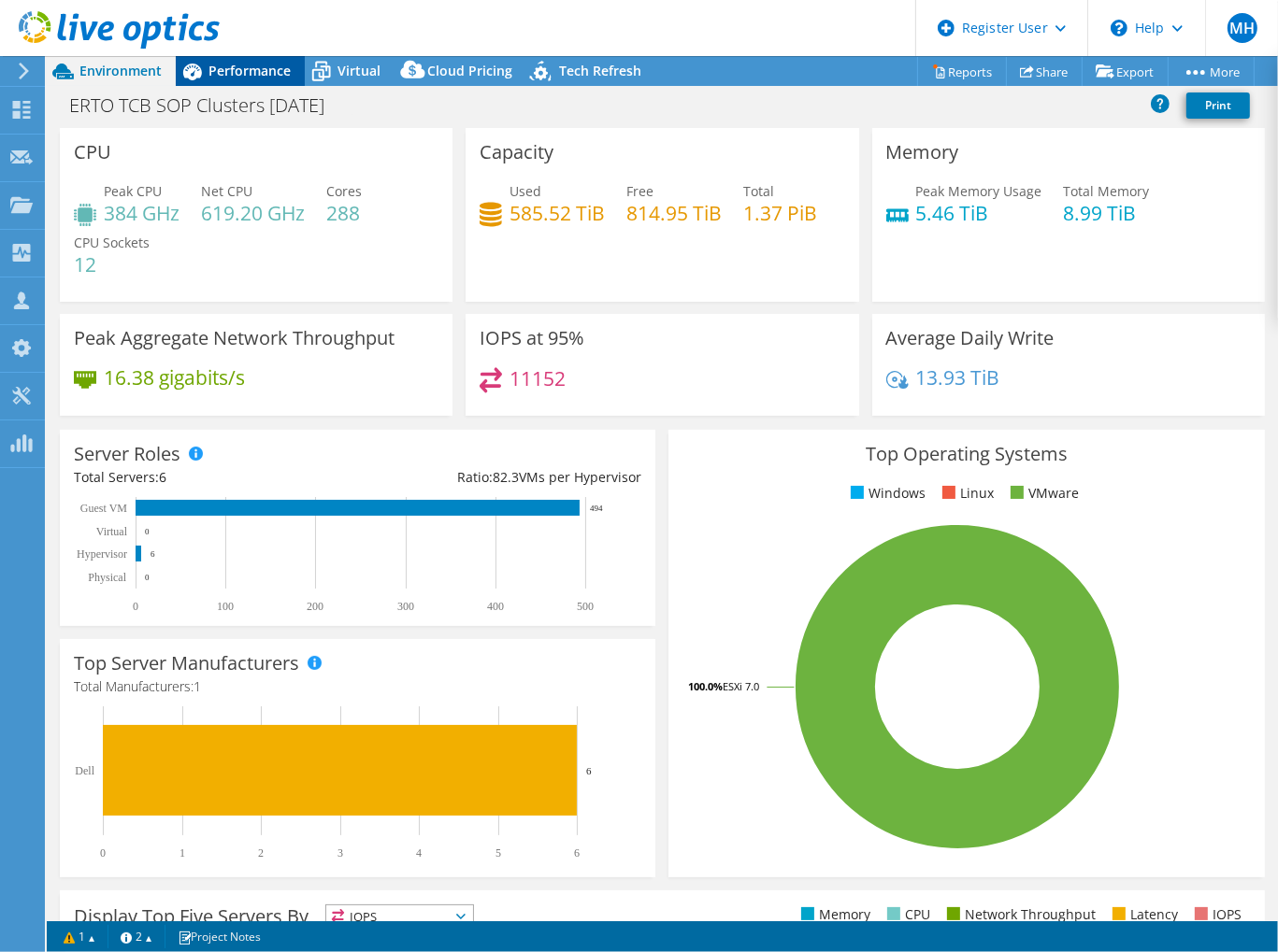
click at [273, 59] on div "Performance" at bounding box center [241, 70] width 129 height 30
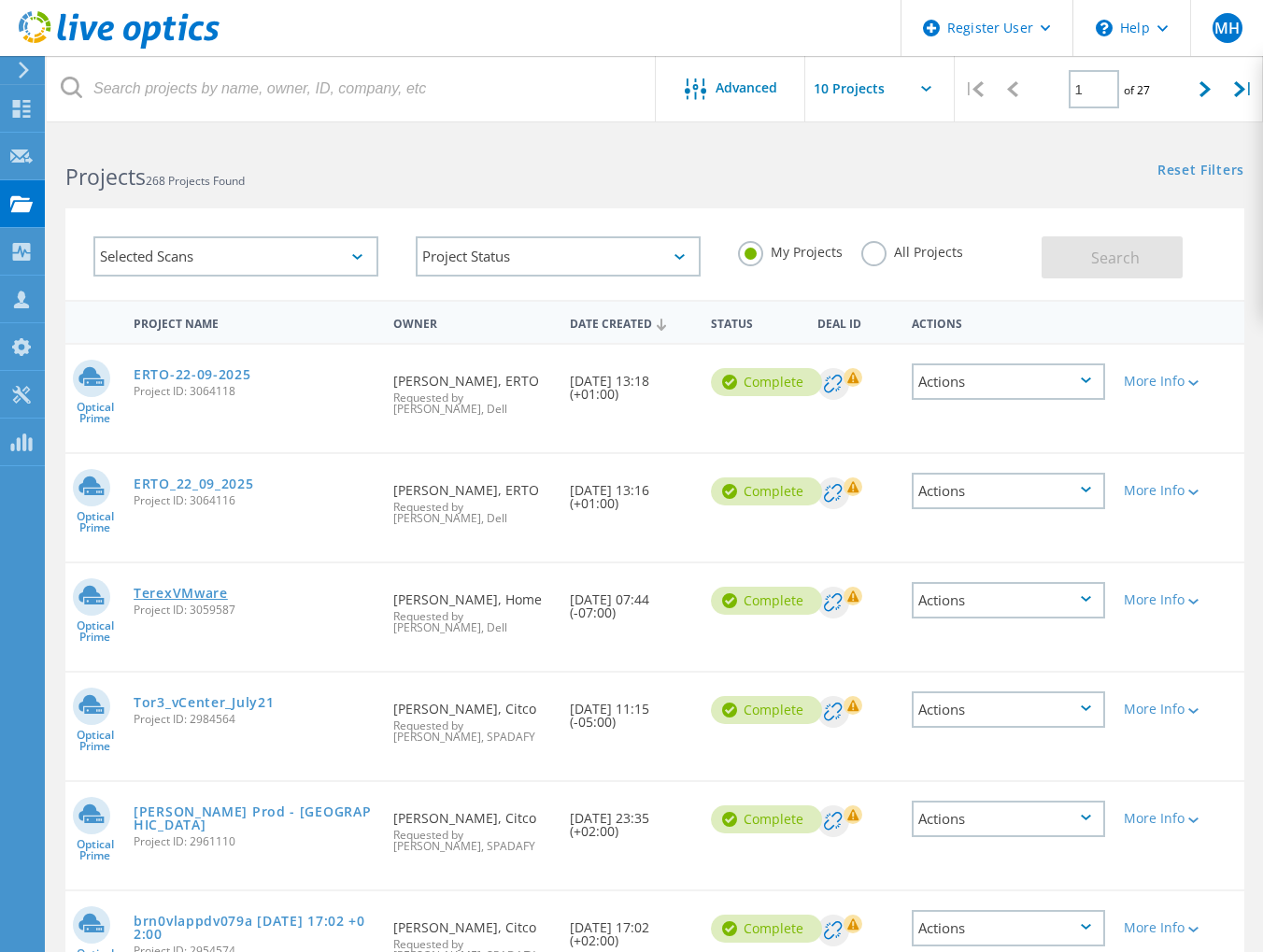
drag, startPoint x: 157, startPoint y: 567, endPoint x: 148, endPoint y: 565, distance: 9.2
click at [148, 587] on link "TerexVMware" at bounding box center [181, 594] width 95 height 14
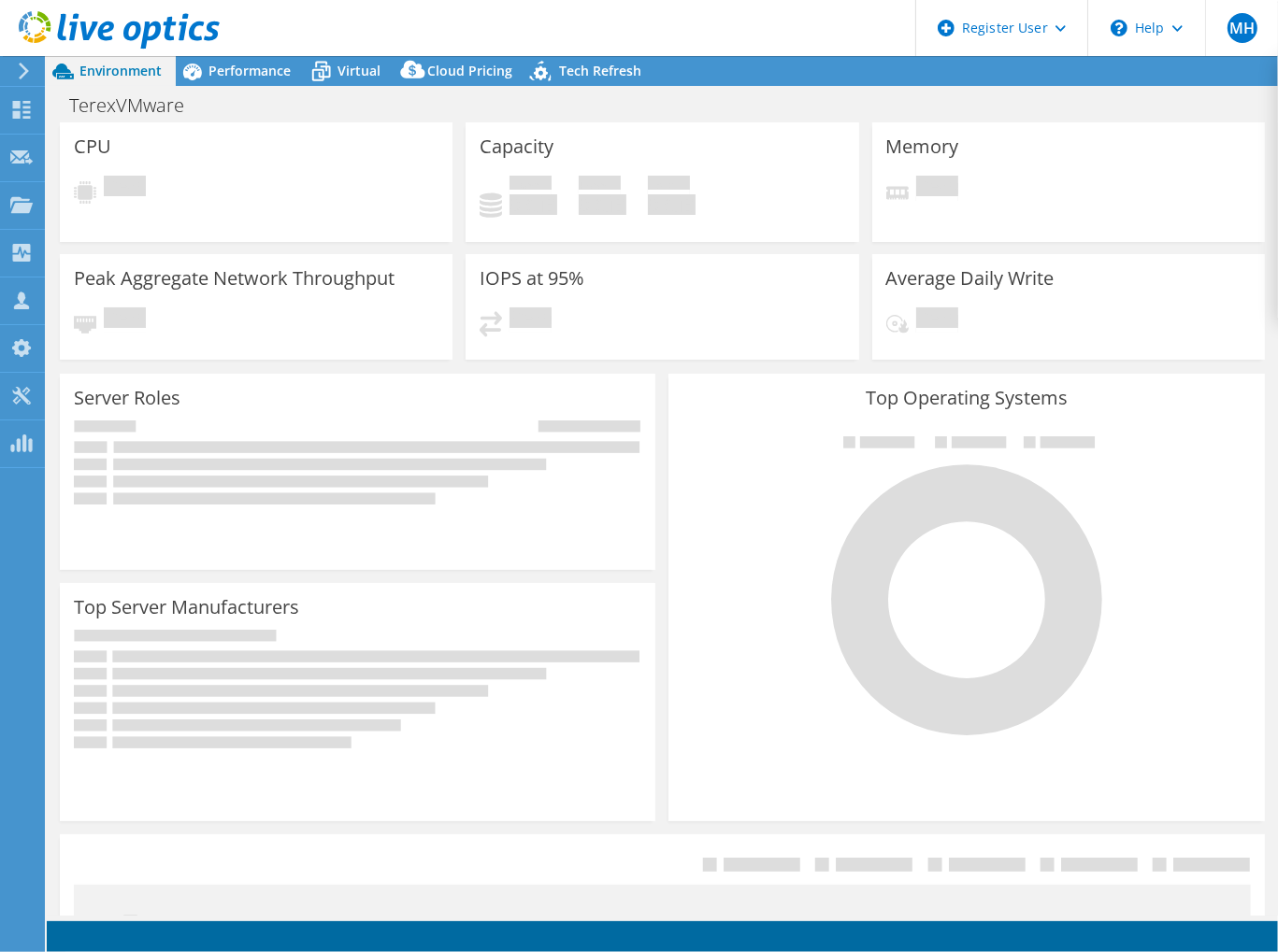
select select "USD"
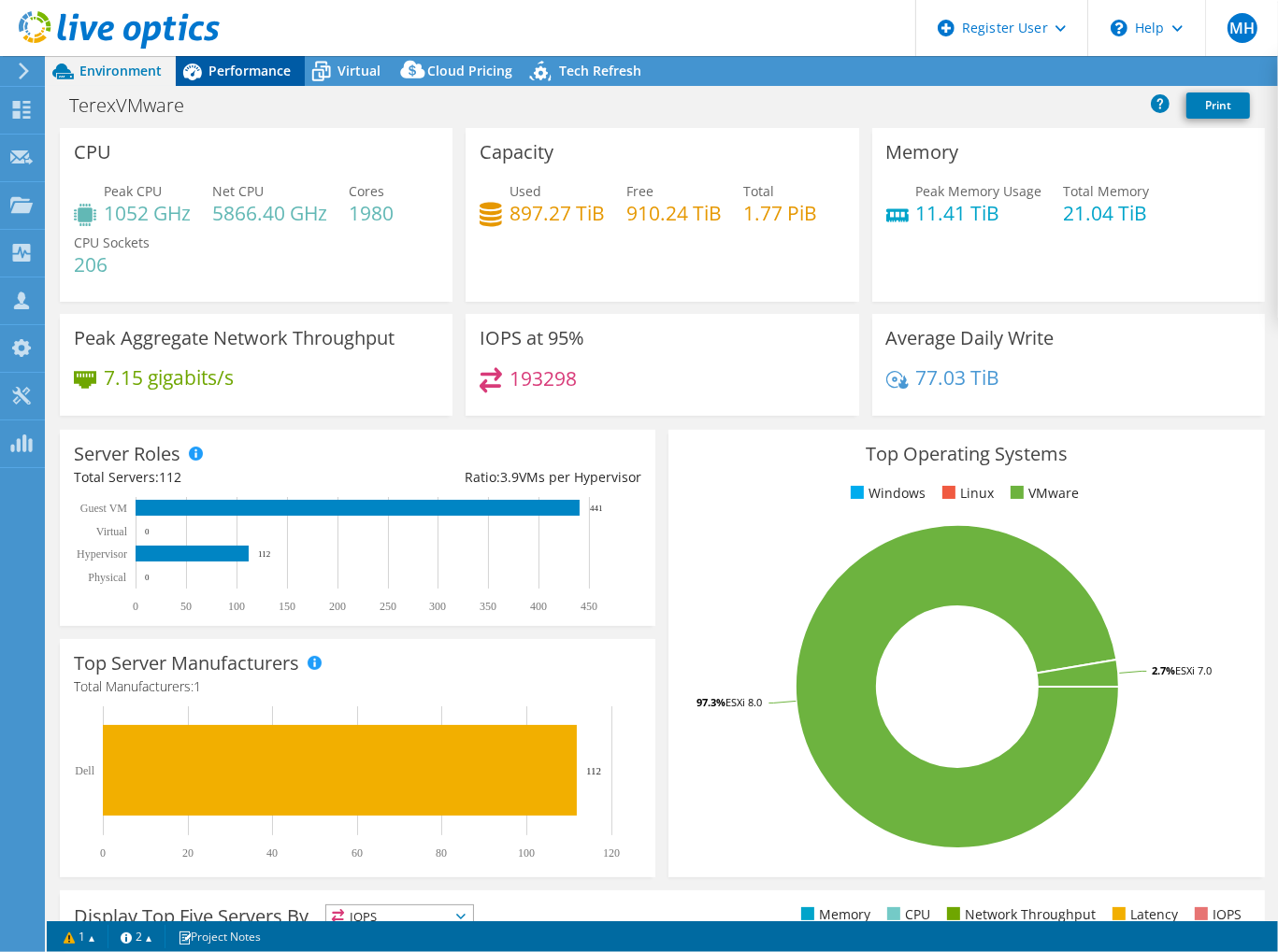
click at [237, 72] on span "Performance" at bounding box center [249, 70] width 82 height 17
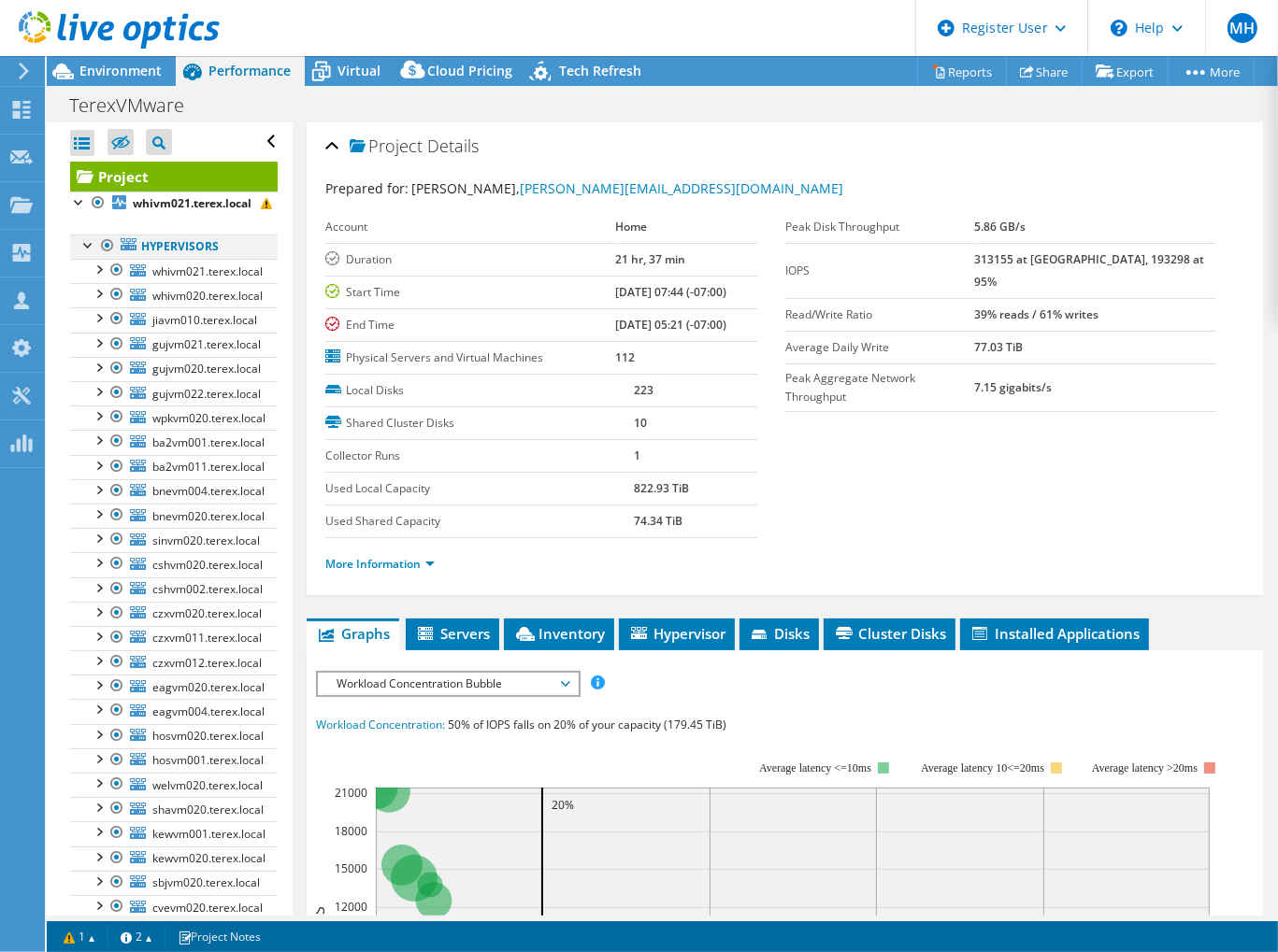
click at [103, 246] on div at bounding box center [107, 245] width 18 height 22
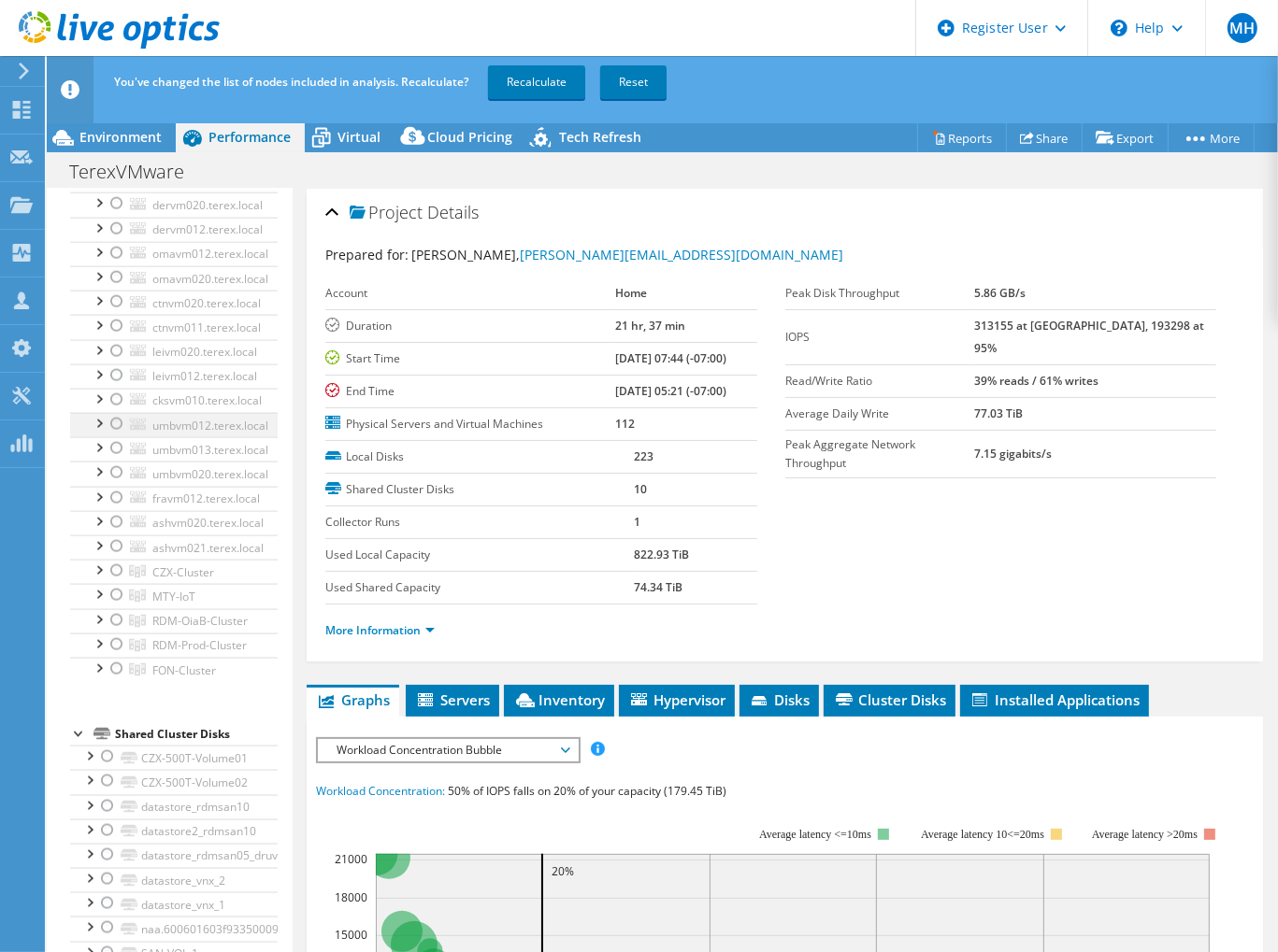
scroll to position [2338, 0]
click at [115, 578] on div at bounding box center [116, 589] width 18 height 22
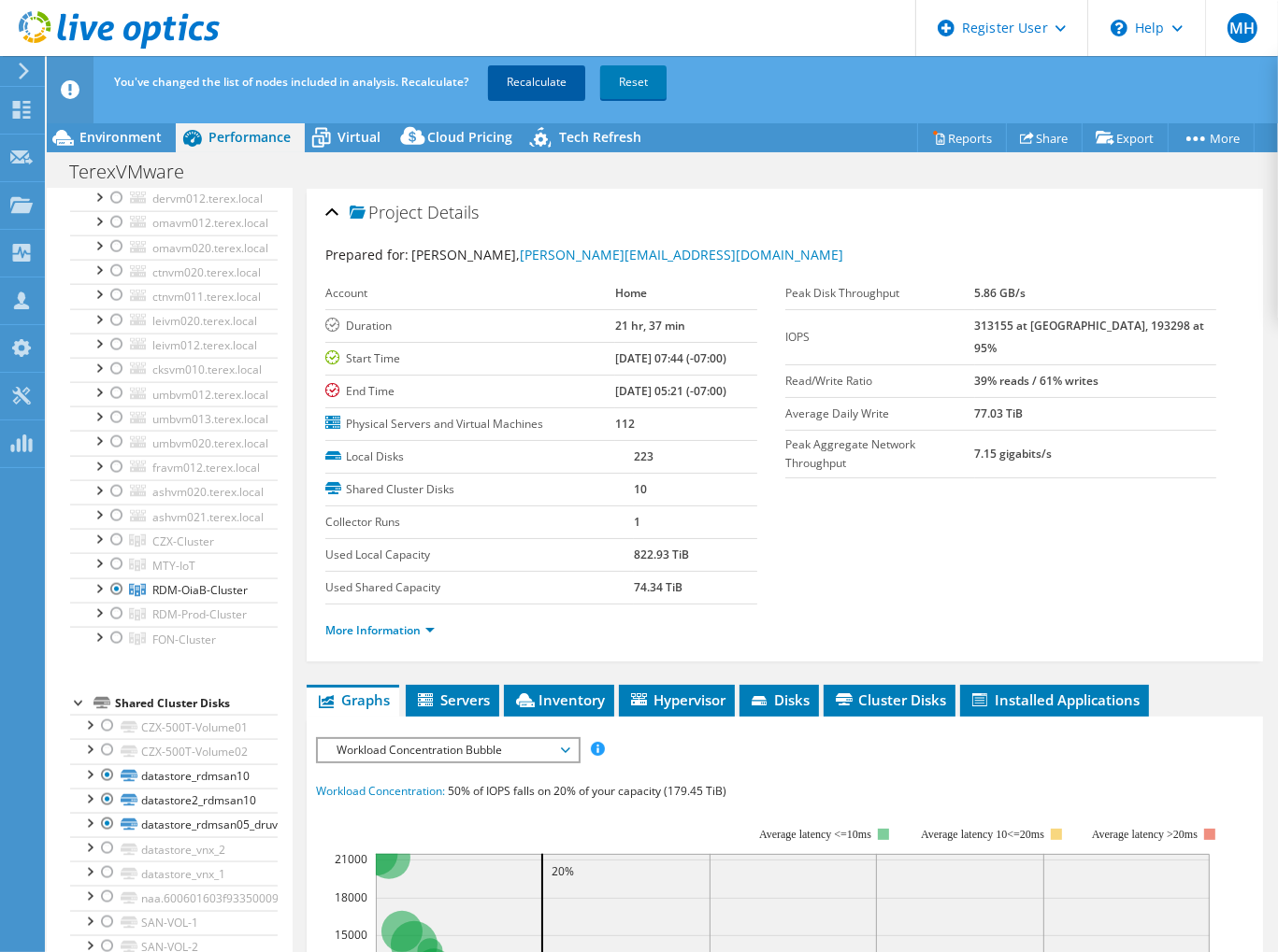
click at [523, 93] on link "Recalculate" at bounding box center [536, 82] width 98 height 34
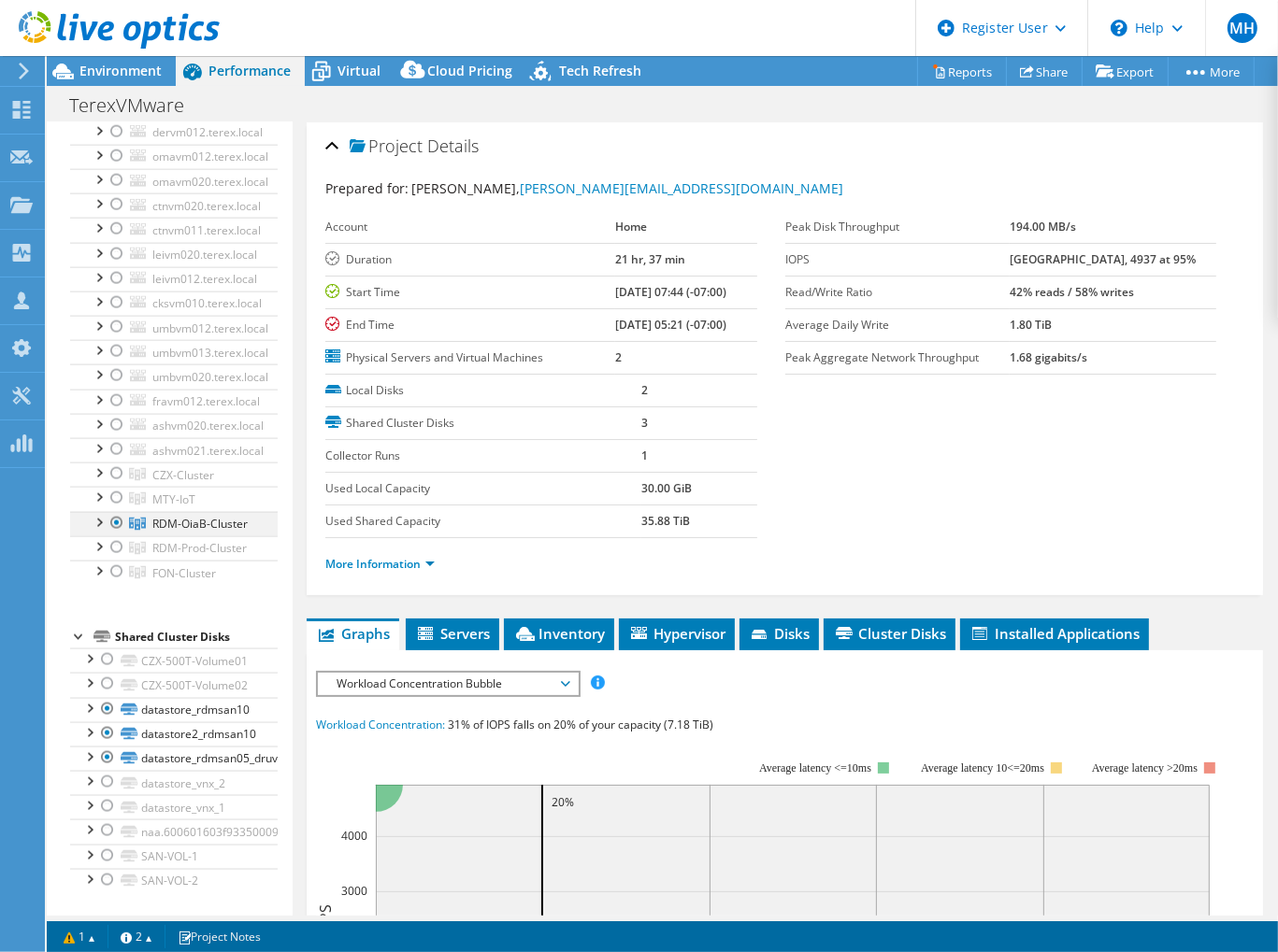
click at [100, 512] on div at bounding box center [98, 520] width 18 height 18
click at [96, 466] on div at bounding box center [98, 475] width 18 height 18
click at [102, 70] on span "Environment" at bounding box center [120, 70] width 82 height 17
